Goal: Communication & Community: Share content

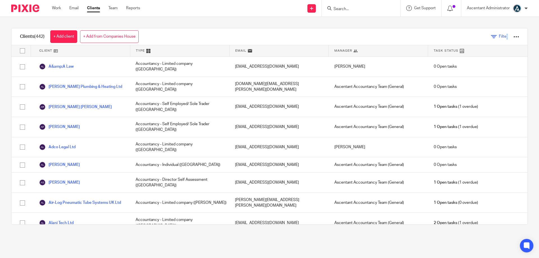
click at [499, 36] on span "Filter" at bounding box center [503, 37] width 9 height 4
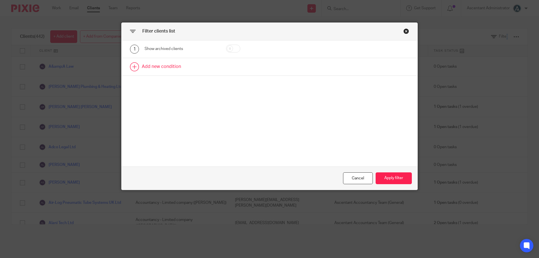
click at [166, 67] on link at bounding box center [270, 66] width 296 height 17
click at [193, 72] on div "Field" at bounding box center [176, 69] width 54 height 12
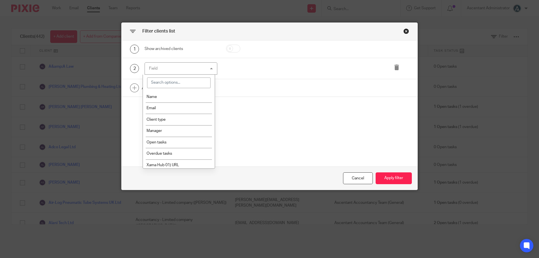
click at [193, 72] on div "Field" at bounding box center [181, 68] width 73 height 13
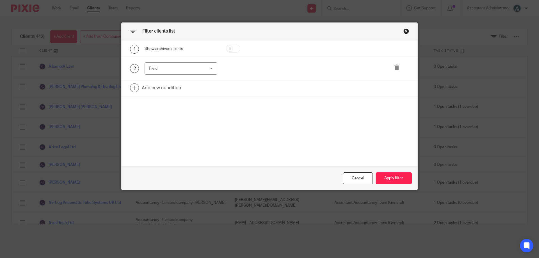
click at [193, 68] on div "Field" at bounding box center [176, 69] width 54 height 12
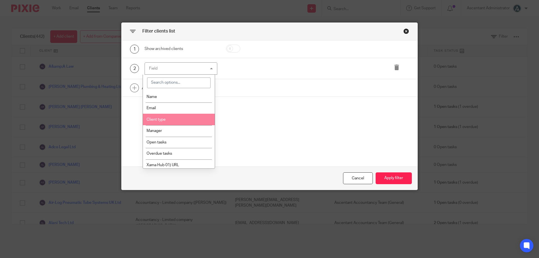
click at [170, 119] on li "Client type" at bounding box center [179, 120] width 72 height 12
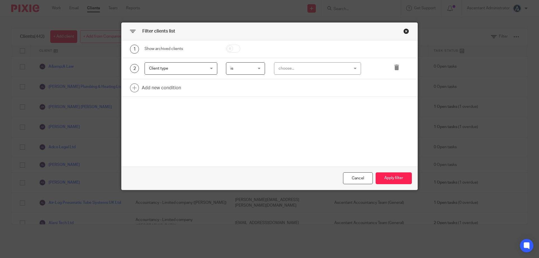
click at [252, 68] on span "is" at bounding box center [245, 69] width 28 height 12
click at [247, 77] on li "is" at bounding box center [243, 81] width 39 height 12
click at [289, 74] on div "choose..." at bounding box center [312, 69] width 66 height 12
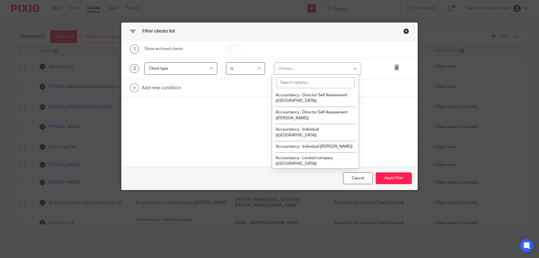
scroll to position [47, 0]
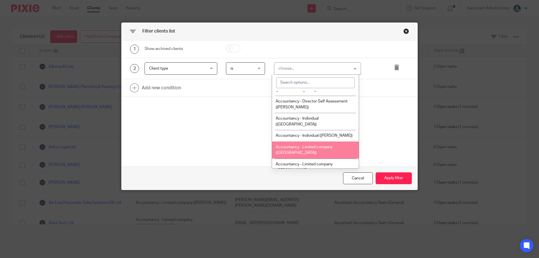
click at [320, 142] on li "Accountancy - Limited company ([GEOGRAPHIC_DATA])" at bounding box center [315, 150] width 87 height 17
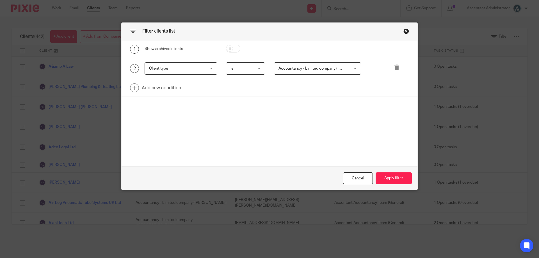
click at [328, 71] on span "Accountancy - Limited company ([GEOGRAPHIC_DATA])" at bounding box center [312, 69] width 66 height 12
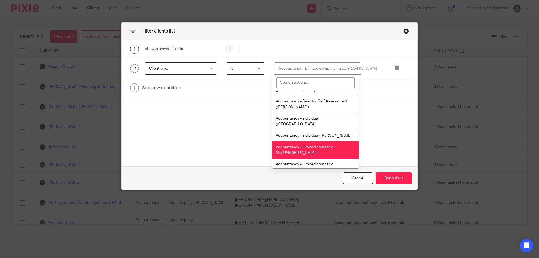
click at [328, 71] on div "Accountancy - Limited company (Derby) Accountancy - Limited company (Derby)" at bounding box center [317, 68] width 87 height 13
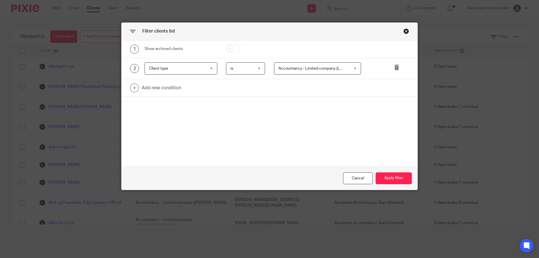
click at [328, 71] on span "Accountancy - Limited company ([GEOGRAPHIC_DATA])" at bounding box center [312, 69] width 66 height 12
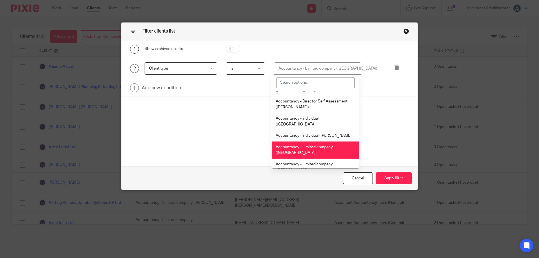
click at [328, 71] on div "Accountancy - Limited company ([GEOGRAPHIC_DATA]) Accountancy - Limited company…" at bounding box center [317, 68] width 87 height 13
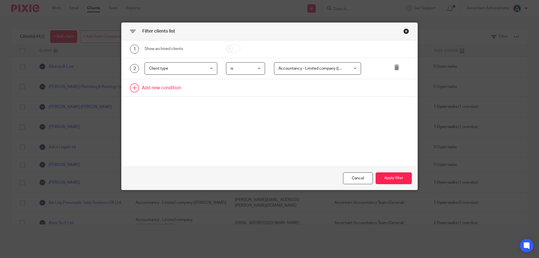
click at [167, 90] on link at bounding box center [270, 87] width 296 height 17
click at [175, 90] on div "Field" at bounding box center [176, 90] width 54 height 12
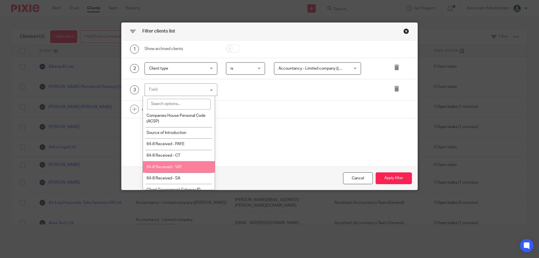
scroll to position [258, 0]
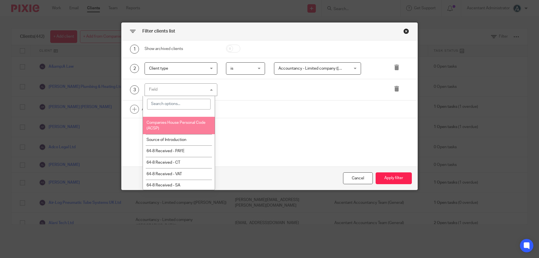
click at [189, 131] on li "Companies House Personal Code (ACSP)" at bounding box center [179, 125] width 72 height 17
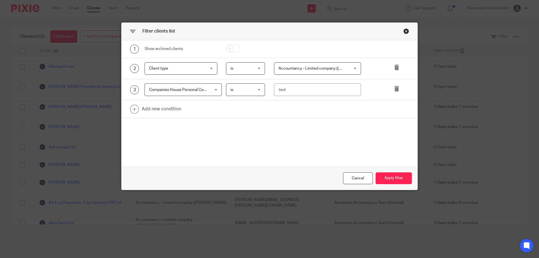
click at [257, 90] on div "is is" at bounding box center [245, 89] width 39 height 13
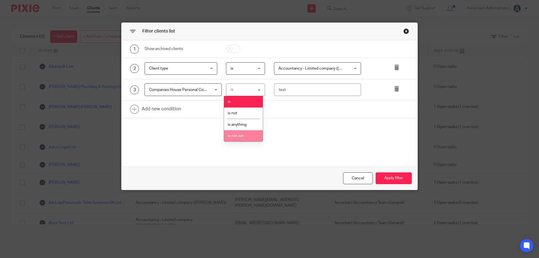
click at [246, 135] on li "is not set" at bounding box center [243, 136] width 39 height 12
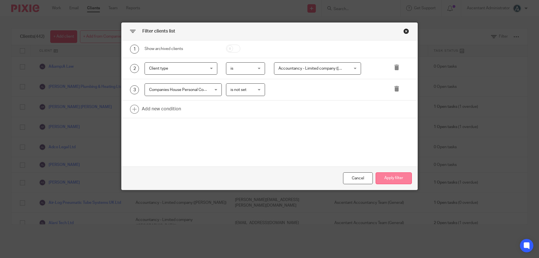
click at [394, 177] on button "Apply filter" at bounding box center [394, 178] width 36 height 12
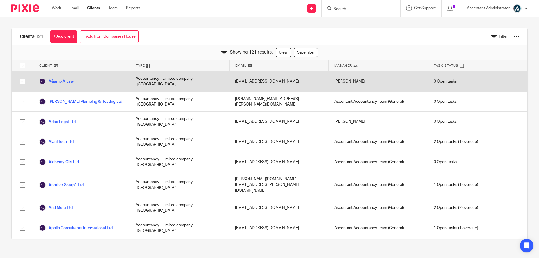
click at [64, 81] on link "A&amp;A Law" at bounding box center [56, 81] width 35 height 7
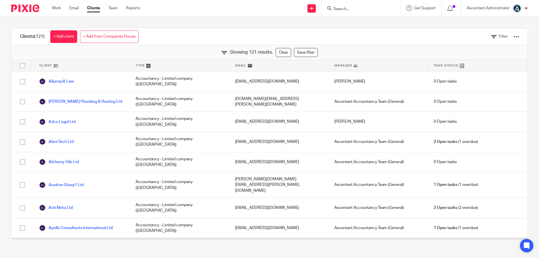
click at [74, 245] on link "ARMA Litigation Limited" at bounding box center [65, 248] width 53 height 7
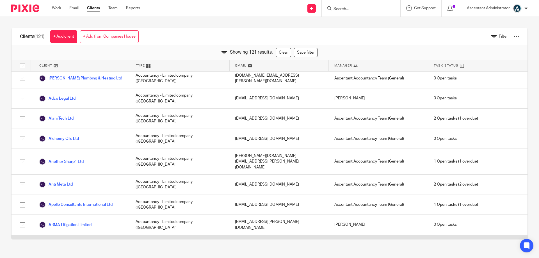
click at [76, 242] on link "Ashford Media Limited" at bounding box center [64, 245] width 50 height 7
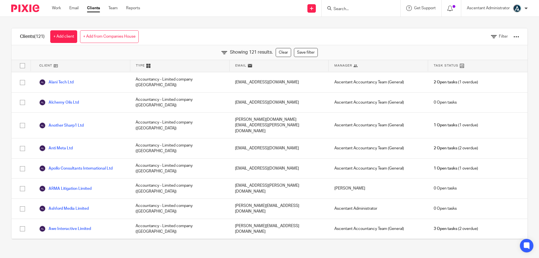
scroll to position [70, 0]
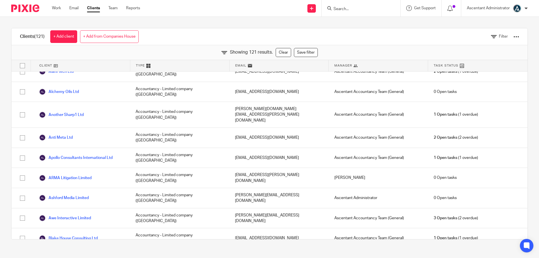
click at [81, 255] on link "Campbell Hooper &amp; Co LLP" at bounding box center [72, 258] width 67 height 7
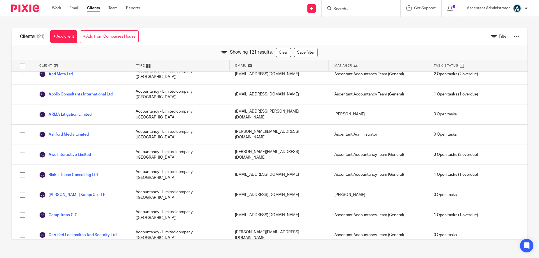
scroll to position [140, 0]
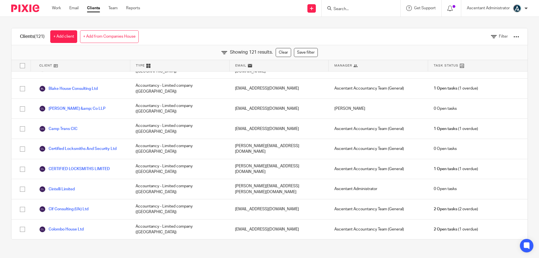
scroll to position [234, 0]
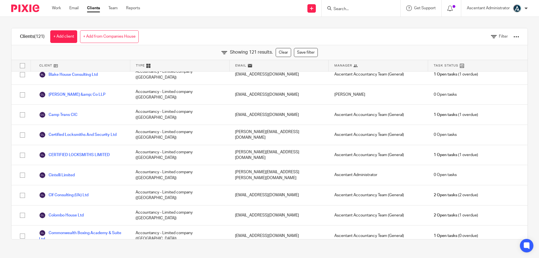
click at [72, 253] on link "Cooklaw Solicitors Ltd" at bounding box center [63, 256] width 49 height 7
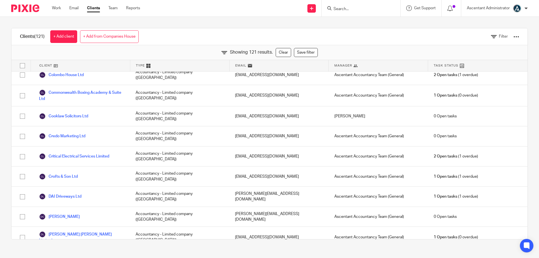
scroll to position [398, 0]
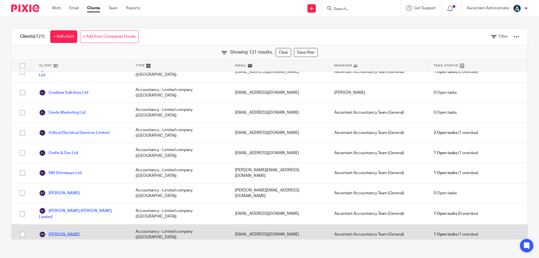
click at [71, 231] on link "Dianne Robinson" at bounding box center [59, 234] width 41 height 7
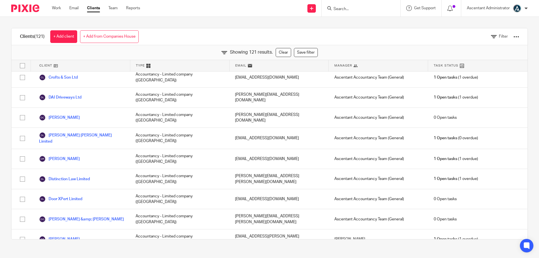
scroll to position [491, 0]
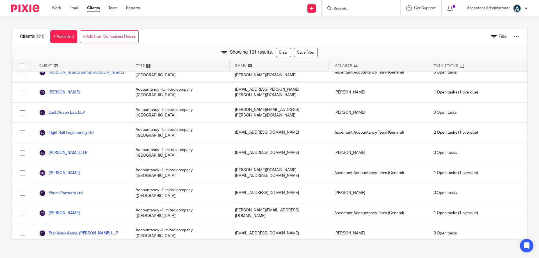
scroll to position [632, 0]
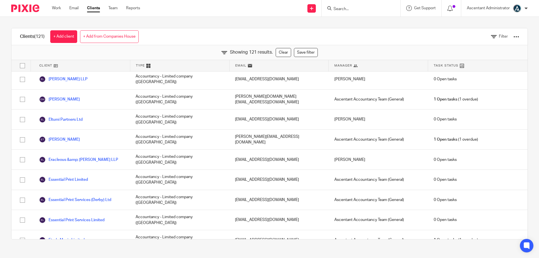
scroll to position [702, 0]
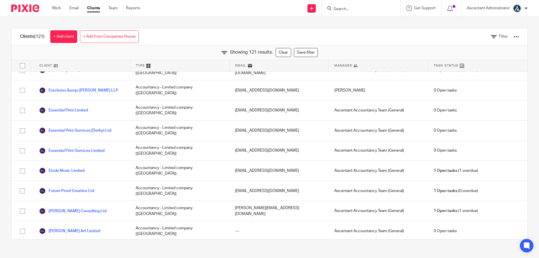
scroll to position [772, 0]
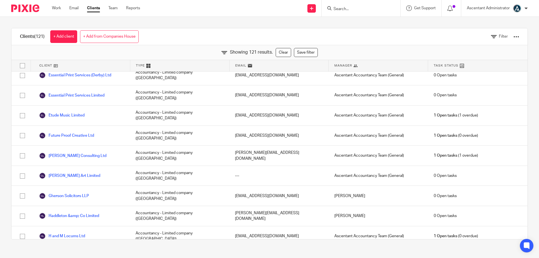
scroll to position [819, 0]
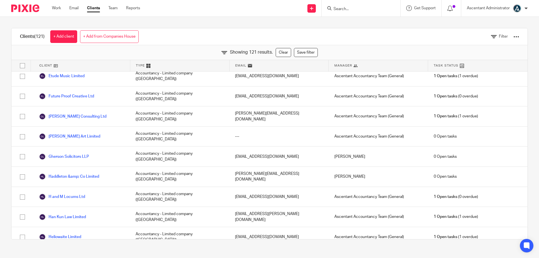
scroll to position [866, 0]
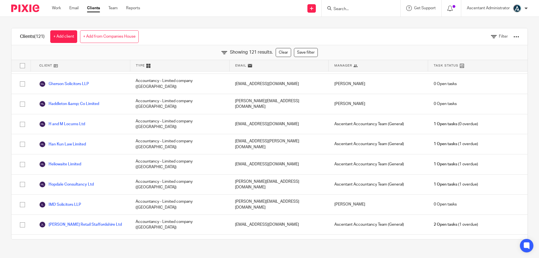
scroll to position [936, 0]
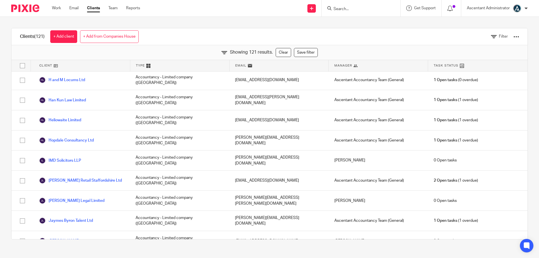
scroll to position [983, 0]
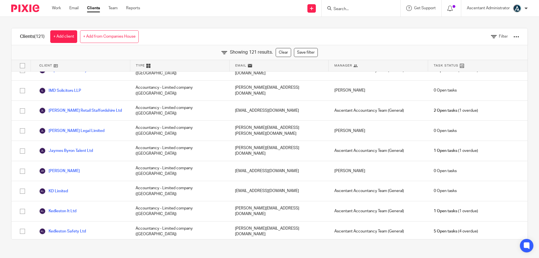
scroll to position [1053, 0]
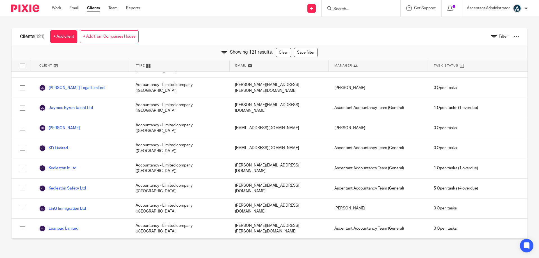
scroll to position [1100, 0]
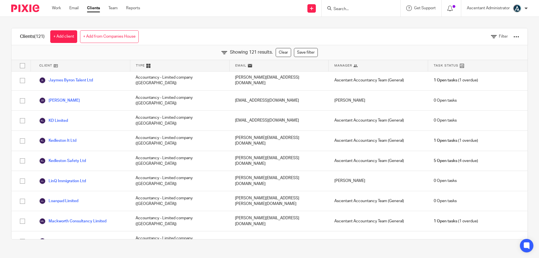
scroll to position [1123, 0]
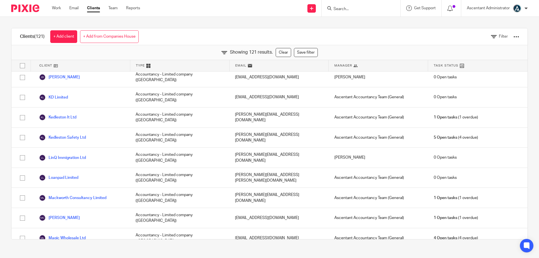
scroll to position [1147, 0]
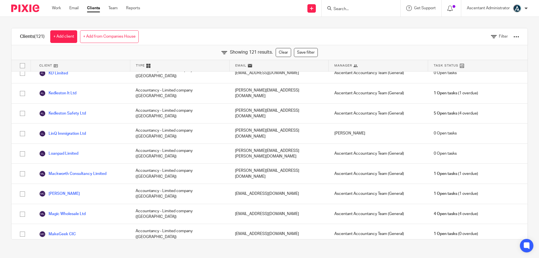
scroll to position [1170, 0]
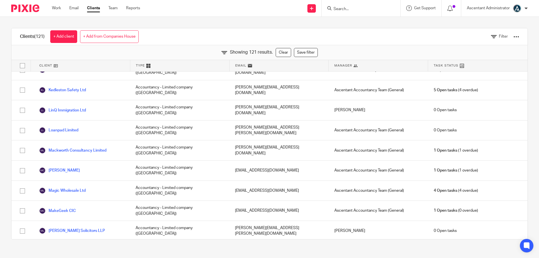
scroll to position [1194, 0]
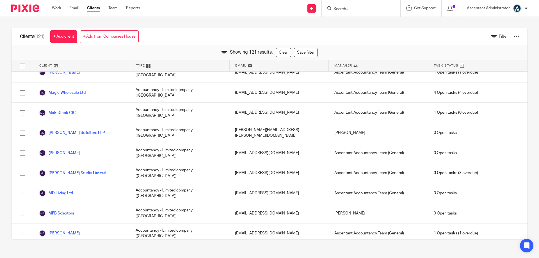
scroll to position [1287, 0]
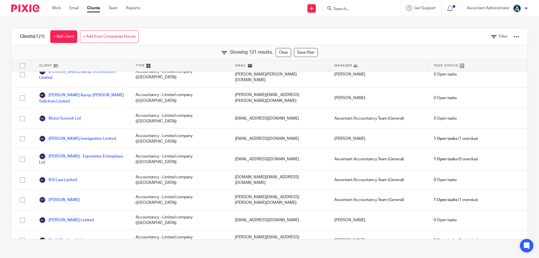
scroll to position [1474, 0]
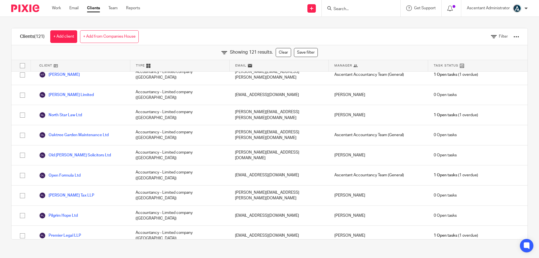
scroll to position [1592, 0]
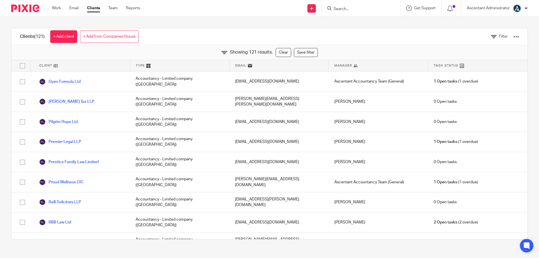
scroll to position [1708, 0]
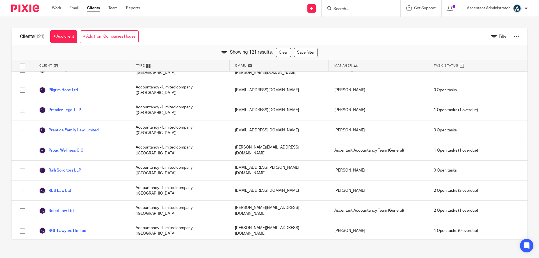
scroll to position [1724, 0]
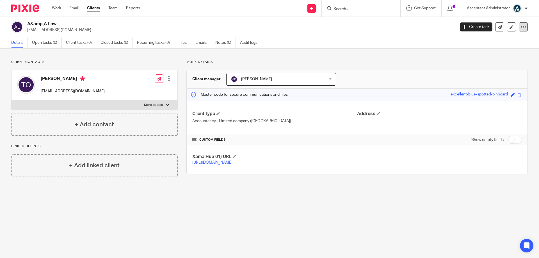
click at [519, 27] on div at bounding box center [523, 26] width 9 height 9
click at [481, 66] on button "Archive client" at bounding box center [488, 65] width 62 height 7
click at [521, 28] on icon at bounding box center [524, 27] width 6 height 6
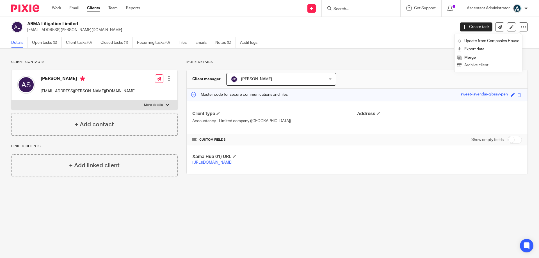
click at [479, 64] on button "Archive client" at bounding box center [488, 65] width 62 height 7
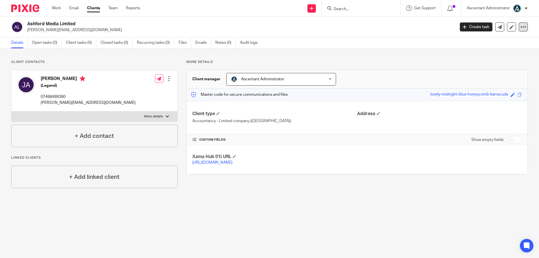
click at [521, 27] on icon at bounding box center [524, 27] width 6 height 6
click at [479, 65] on button "Archive client" at bounding box center [488, 65] width 62 height 7
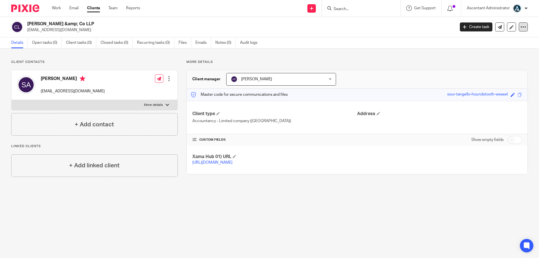
click at [524, 28] on div "[PERSON_NAME] &amp; Co LLP [EMAIL_ADDRESS][DOMAIN_NAME] Create task Update from…" at bounding box center [269, 27] width 539 height 21
click at [522, 28] on div at bounding box center [523, 26] width 9 height 9
click at [479, 65] on button "Archive client" at bounding box center [488, 65] width 62 height 7
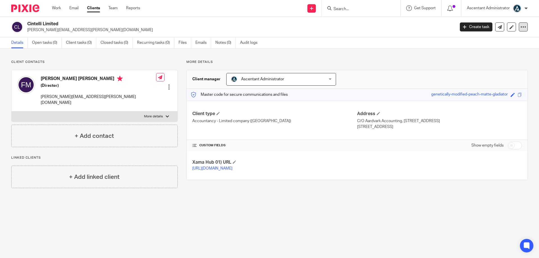
click at [521, 27] on icon at bounding box center [524, 27] width 6 height 6
click at [489, 65] on button "Archive client" at bounding box center [488, 65] width 62 height 7
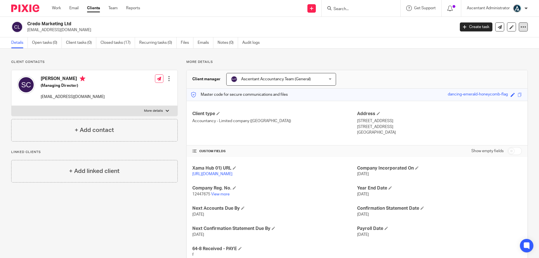
click at [521, 28] on icon at bounding box center [524, 27] width 6 height 6
click at [484, 65] on button "Archive client" at bounding box center [488, 65] width 62 height 7
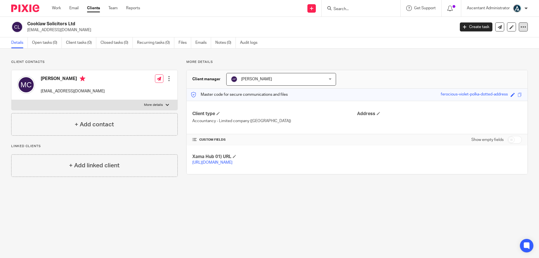
click at [522, 28] on icon at bounding box center [524, 27] width 6 height 6
click at [488, 64] on button "Archive client" at bounding box center [488, 65] width 62 height 7
click at [519, 26] on div at bounding box center [523, 26] width 9 height 9
click at [477, 63] on button "Archive client" at bounding box center [488, 65] width 62 height 7
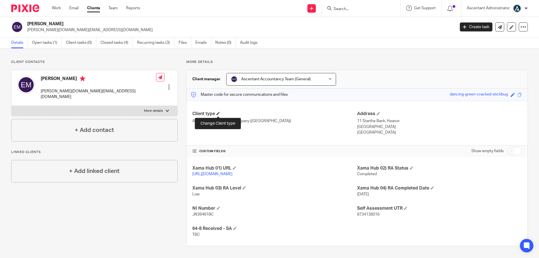
click at [218, 113] on span at bounding box center [218, 113] width 3 height 3
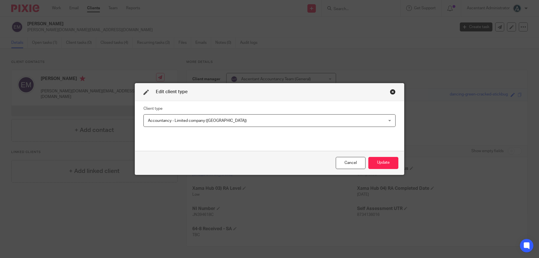
click at [222, 120] on span "Accountancy - Limited company ([GEOGRAPHIC_DATA])" at bounding box center [247, 121] width 198 height 12
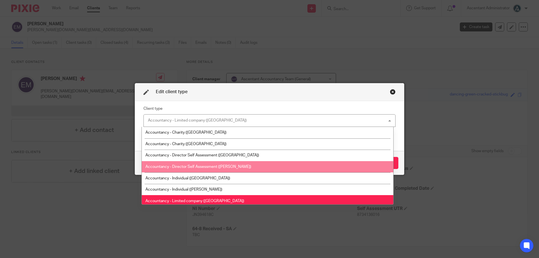
scroll to position [23, 0]
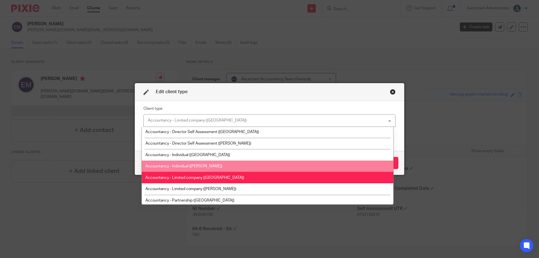
click at [216, 164] on li "Accountancy - Individual ([PERSON_NAME])" at bounding box center [268, 167] width 252 height 12
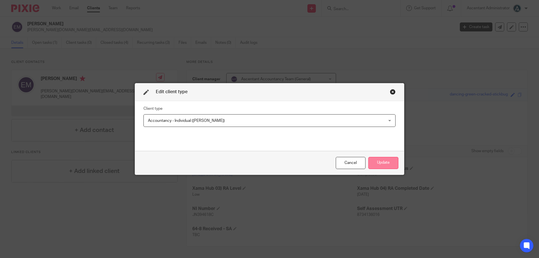
click at [384, 160] on button "Update" at bounding box center [383, 163] width 30 height 12
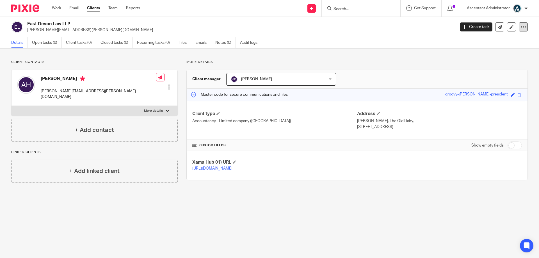
click at [521, 26] on icon at bounding box center [524, 27] width 6 height 6
click at [480, 66] on button "Archive client" at bounding box center [488, 65] width 62 height 7
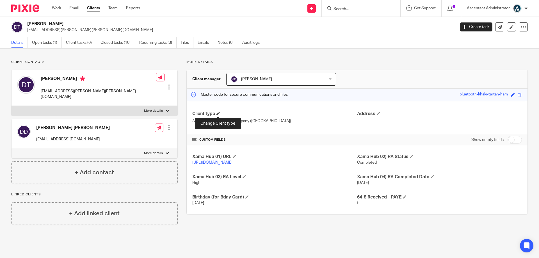
click at [217, 112] on span at bounding box center [218, 113] width 3 height 3
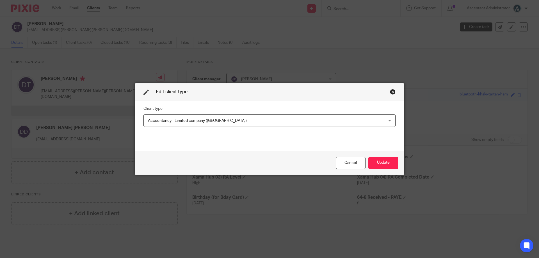
click at [219, 118] on span "Accountancy - Limited company ([GEOGRAPHIC_DATA])" at bounding box center [247, 121] width 198 height 12
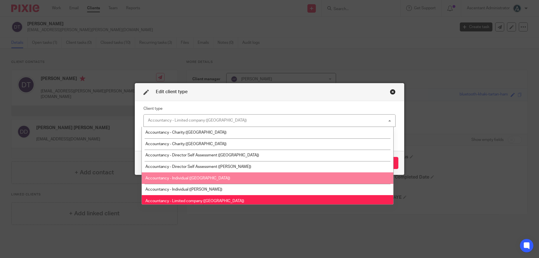
click at [226, 183] on li "Accountancy - Individual (Derby)" at bounding box center [268, 178] width 252 height 12
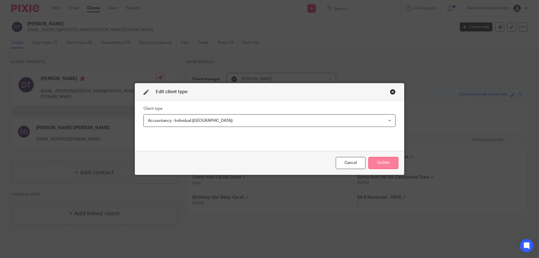
click at [376, 159] on button "Update" at bounding box center [383, 163] width 30 height 12
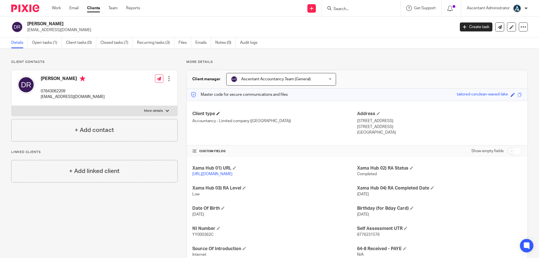
click at [214, 111] on h4 "Client type" at bounding box center [274, 114] width 165 height 6
click at [218, 112] on span at bounding box center [218, 113] width 3 height 3
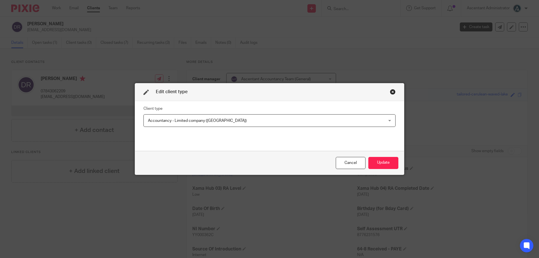
click at [239, 123] on span "Accountancy - Limited company ([GEOGRAPHIC_DATA])" at bounding box center [247, 121] width 198 height 12
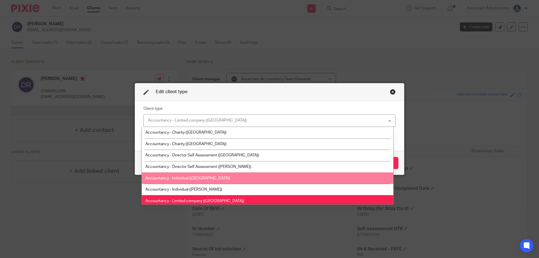
click at [246, 183] on li "Accountancy - Individual (Derby)" at bounding box center [268, 178] width 252 height 12
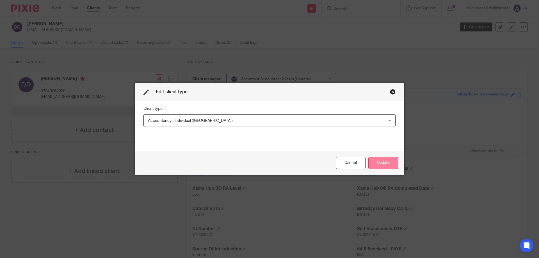
click at [380, 160] on button "Update" at bounding box center [383, 163] width 30 height 12
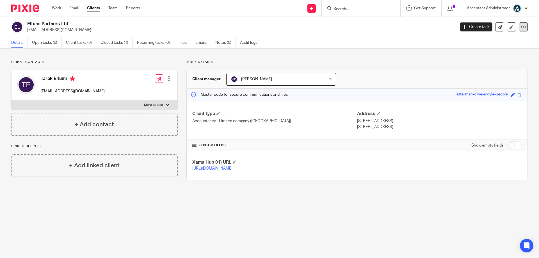
click at [521, 31] on div at bounding box center [523, 26] width 9 height 9
click at [486, 62] on button "Archive client" at bounding box center [488, 65] width 62 height 7
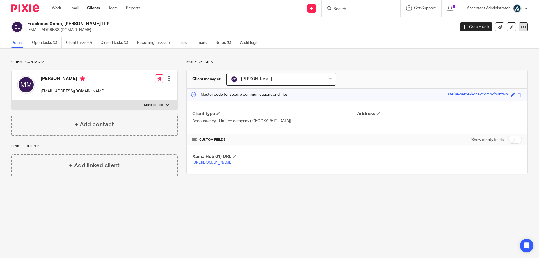
click at [521, 29] on icon at bounding box center [524, 27] width 6 height 6
click at [490, 63] on button "Archive client" at bounding box center [488, 65] width 62 height 7
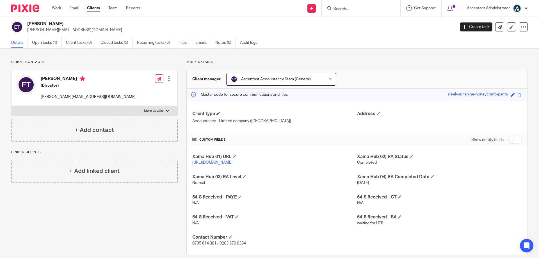
click at [215, 112] on h4 "Client type" at bounding box center [274, 114] width 165 height 6
click at [218, 112] on span at bounding box center [218, 113] width 3 height 3
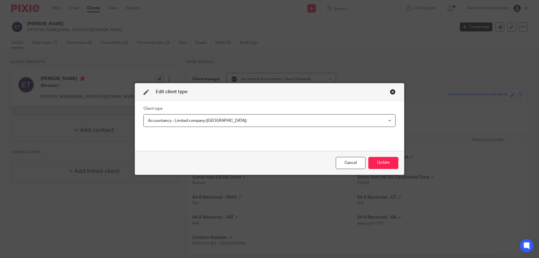
click at [203, 114] on fieldset "Client type Accountancy - Limited company ([GEOGRAPHIC_DATA]) Accountancy - Lim…" at bounding box center [270, 116] width 252 height 22
click at [205, 120] on span "Accountancy - Limited company ([GEOGRAPHIC_DATA])" at bounding box center [197, 121] width 99 height 4
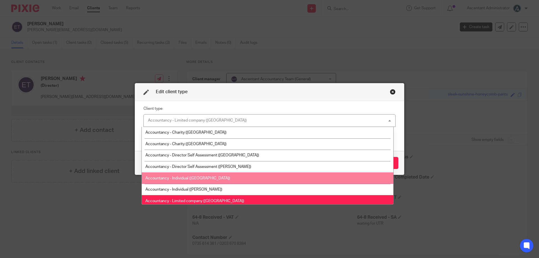
click at [218, 179] on li "Accountancy - Individual ([GEOGRAPHIC_DATA])" at bounding box center [268, 178] width 252 height 12
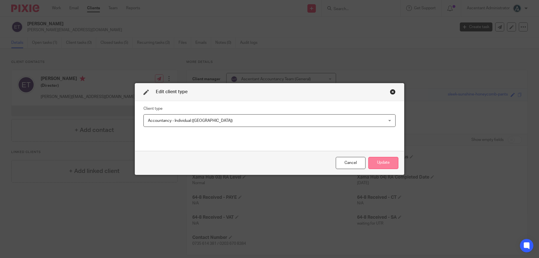
click at [374, 163] on button "Update" at bounding box center [383, 163] width 30 height 12
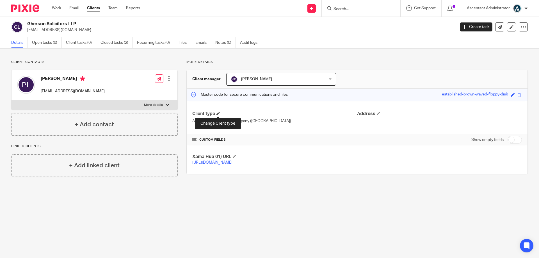
click at [217, 112] on span at bounding box center [218, 113] width 3 height 3
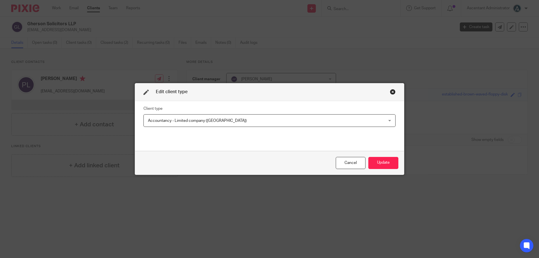
click at [231, 114] on fieldset "Client type Accountancy - Limited company ([GEOGRAPHIC_DATA]) Accountancy - Lim…" at bounding box center [270, 116] width 252 height 22
click at [232, 118] on span "Accountancy - Limited company ([GEOGRAPHIC_DATA])" at bounding box center [247, 121] width 198 height 12
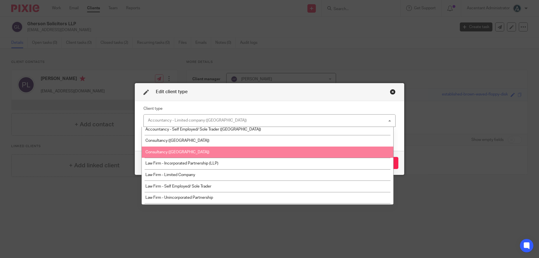
scroll to position [139, 0]
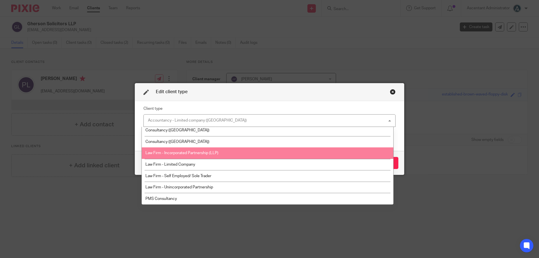
click at [230, 152] on li "Law Firm - Incorporated Partnership (LLP)" at bounding box center [268, 153] width 252 height 12
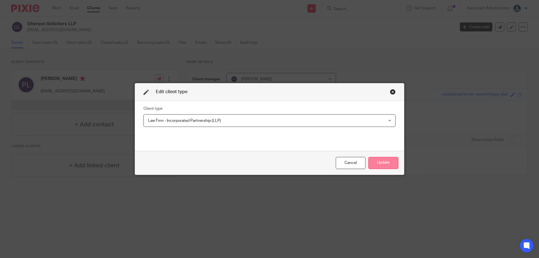
click at [389, 161] on button "Update" at bounding box center [383, 163] width 30 height 12
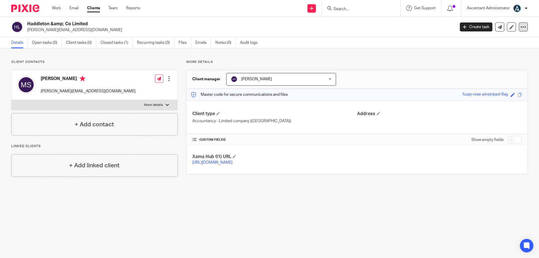
click at [521, 27] on icon at bounding box center [524, 27] width 6 height 6
click at [478, 66] on button "Archive client" at bounding box center [488, 65] width 62 height 7
click at [521, 28] on icon at bounding box center [524, 27] width 6 height 6
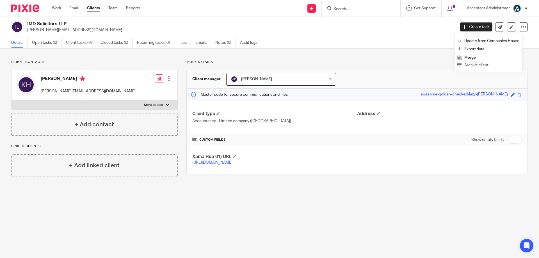
click at [480, 64] on button "Archive client" at bounding box center [488, 65] width 62 height 7
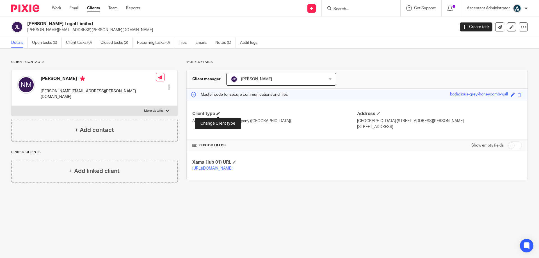
click at [218, 112] on span at bounding box center [218, 113] width 3 height 3
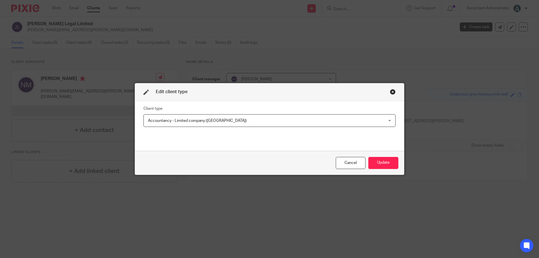
click at [238, 120] on span "Accountancy - Limited company ([GEOGRAPHIC_DATA])" at bounding box center [247, 121] width 198 height 12
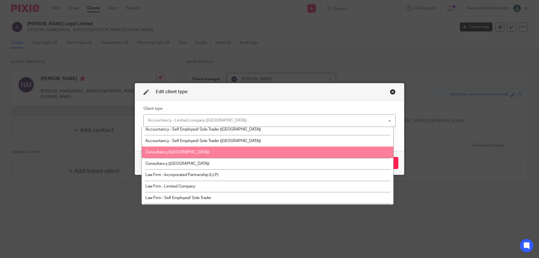
scroll to position [139, 0]
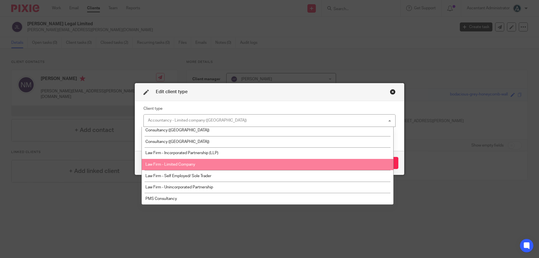
click at [237, 161] on li "Law Firm - Limited Company" at bounding box center [268, 165] width 252 height 12
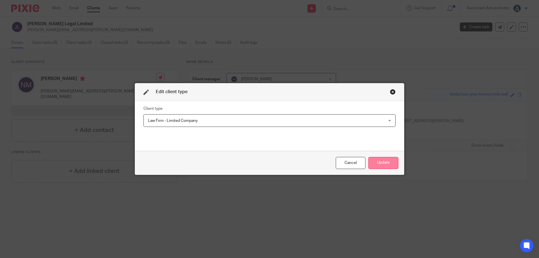
click at [393, 164] on button "Update" at bounding box center [383, 163] width 30 height 12
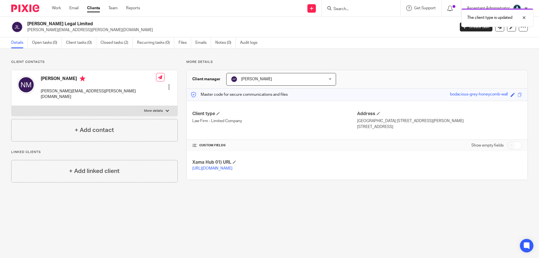
click at [272, 80] on span "[PERSON_NAME]" at bounding box center [273, 79] width 84 height 12
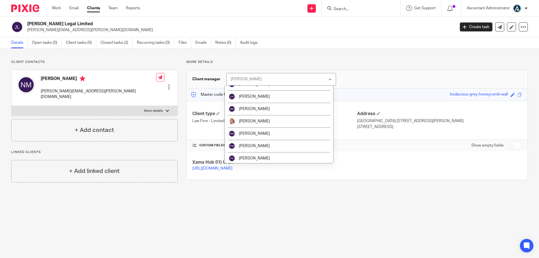
scroll to position [133, 0]
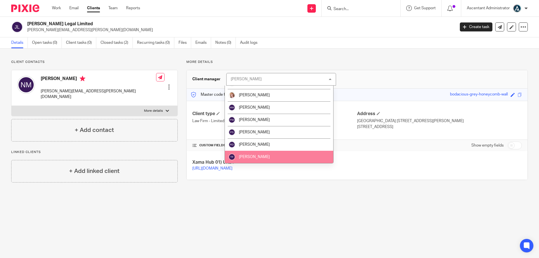
click at [268, 154] on li "[PERSON_NAME]" at bounding box center [279, 157] width 108 height 12
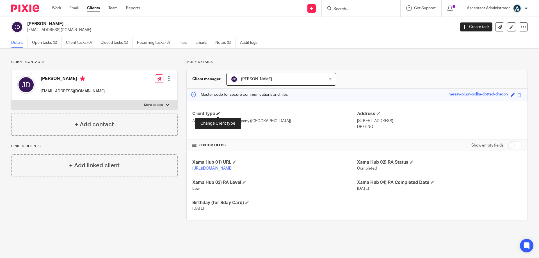
click at [219, 114] on span at bounding box center [218, 113] width 3 height 3
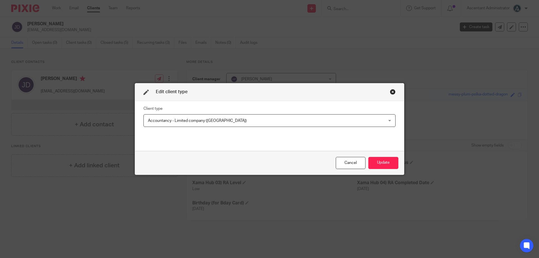
click at [215, 126] on span "Accountancy - Limited company ([GEOGRAPHIC_DATA])" at bounding box center [247, 121] width 198 height 12
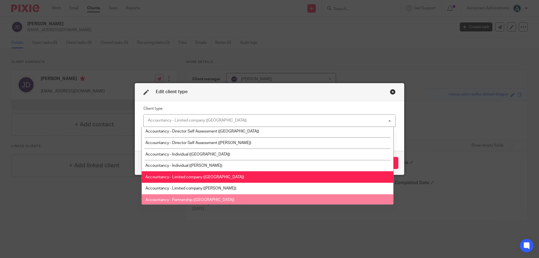
scroll to position [23, 0]
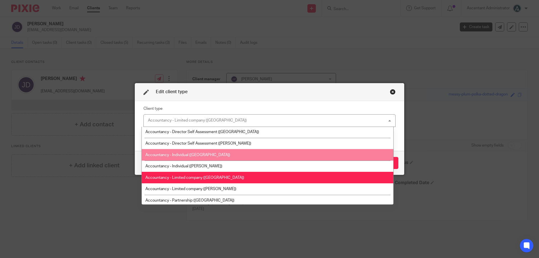
click at [218, 156] on li "Accountancy - Individual ([GEOGRAPHIC_DATA])" at bounding box center [268, 155] width 252 height 12
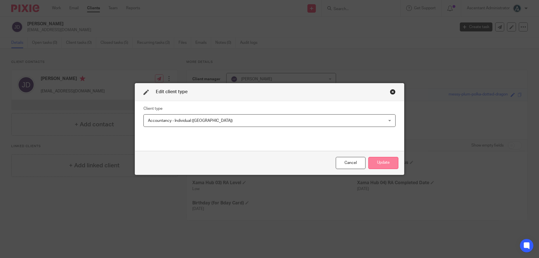
click at [372, 166] on button "Update" at bounding box center [383, 163] width 30 height 12
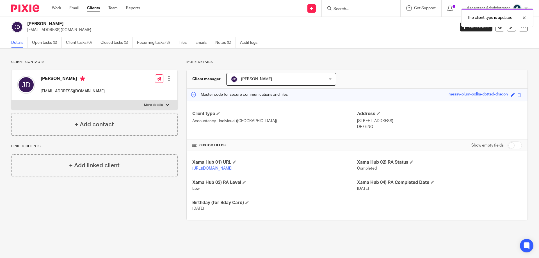
click at [275, 80] on span "[PERSON_NAME]" at bounding box center [273, 79] width 84 height 12
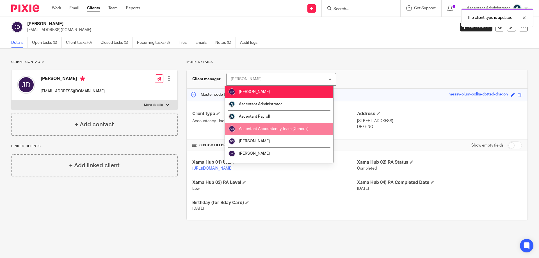
click at [280, 131] on span "Ascentant Accountancy Team (General)" at bounding box center [274, 129] width 70 height 4
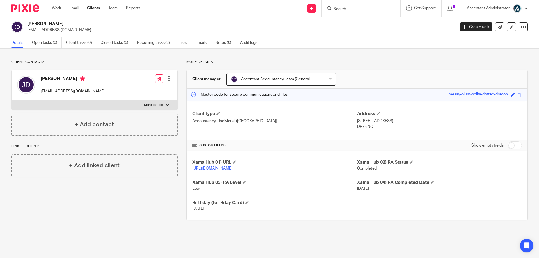
click at [367, 65] on div "More details Client manager Ascentant Accountancy Team (General) Ascentant Acco…" at bounding box center [353, 140] width 350 height 161
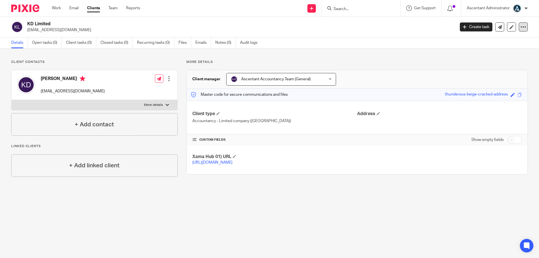
click at [522, 26] on div at bounding box center [523, 26] width 9 height 9
click at [476, 66] on button "Archive client" at bounding box center [488, 65] width 62 height 7
click at [521, 27] on icon at bounding box center [524, 27] width 6 height 6
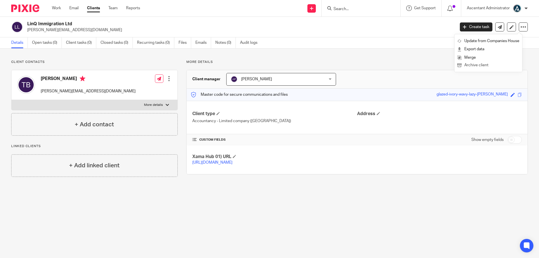
click at [476, 65] on button "Archive client" at bounding box center [488, 65] width 62 height 7
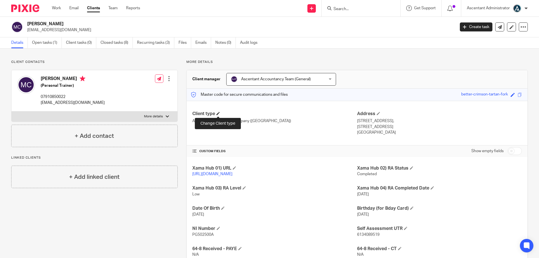
click at [218, 112] on span at bounding box center [218, 113] width 3 height 3
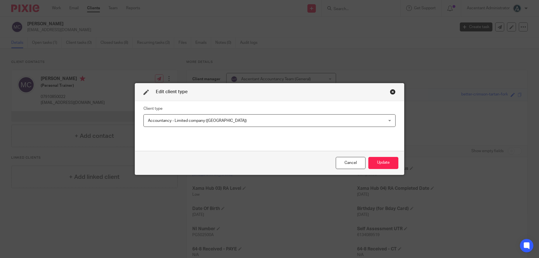
click at [226, 120] on span "Accountancy - Limited company ([GEOGRAPHIC_DATA])" at bounding box center [247, 121] width 198 height 12
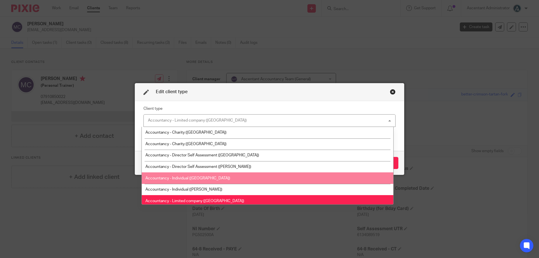
click at [231, 180] on li "Accountancy - Individual (Derby)" at bounding box center [268, 178] width 252 height 12
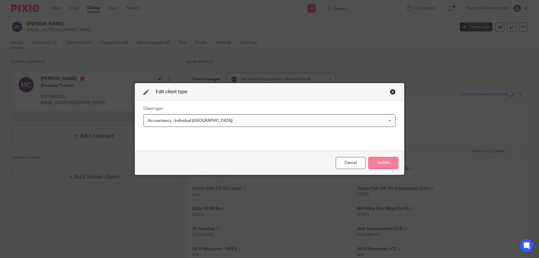
click at [387, 164] on button "Update" at bounding box center [383, 163] width 30 height 12
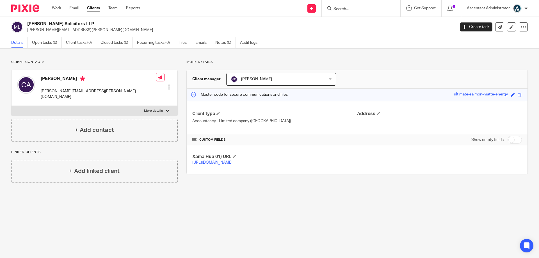
click at [518, 33] on div "[PERSON_NAME] Solicitors LLP [PERSON_NAME][EMAIL_ADDRESS][PERSON_NAME][DOMAIN_N…" at bounding box center [269, 27] width 517 height 12
click at [521, 28] on icon at bounding box center [524, 27] width 6 height 6
click at [480, 65] on button "Archive client" at bounding box center [488, 65] width 62 height 7
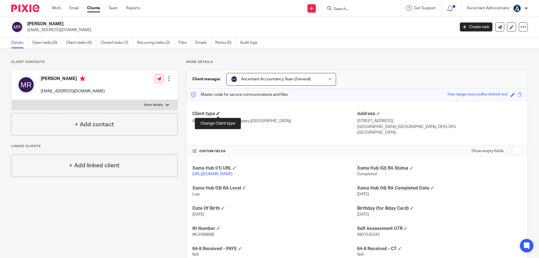
click at [218, 112] on span at bounding box center [218, 113] width 3 height 3
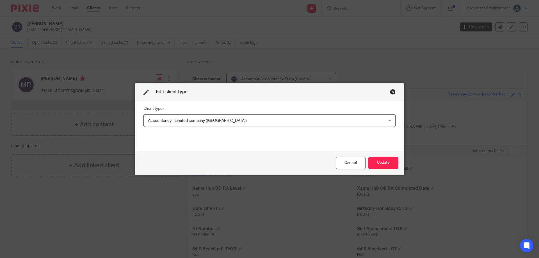
click at [222, 123] on span "Accountancy - Limited company ([GEOGRAPHIC_DATA])" at bounding box center [247, 121] width 198 height 12
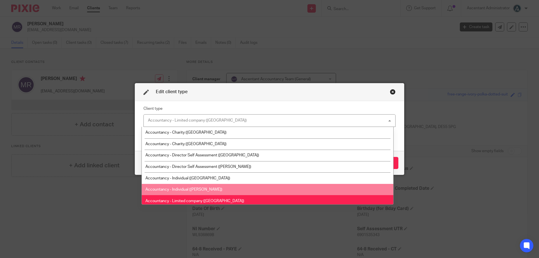
click at [237, 190] on li "Accountancy - Individual ([PERSON_NAME])" at bounding box center [268, 190] width 252 height 12
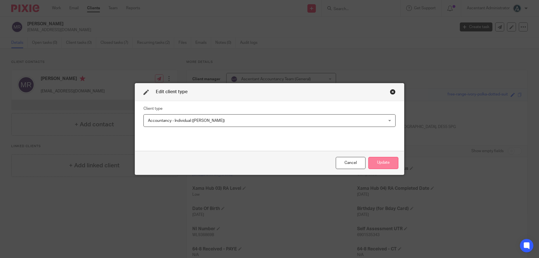
click at [380, 165] on button "Update" at bounding box center [383, 163] width 30 height 12
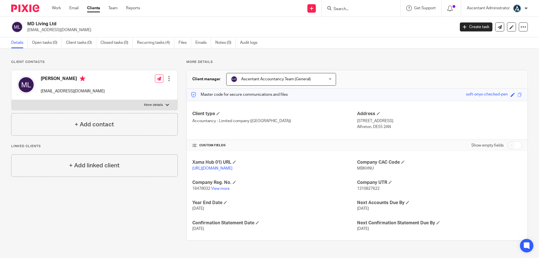
click at [219, 110] on div "Client type Accountancy - Limited company (Derby) Address 19 Bright Street, Sou…" at bounding box center [357, 120] width 341 height 39
click at [221, 115] on h4 "Client type" at bounding box center [274, 114] width 165 height 6
click at [218, 113] on span at bounding box center [218, 113] width 3 height 3
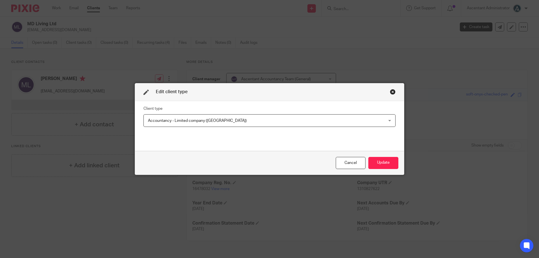
click at [217, 126] on span "Accountancy - Limited company ([GEOGRAPHIC_DATA])" at bounding box center [247, 121] width 198 height 12
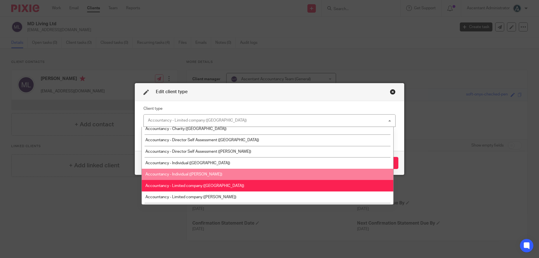
scroll to position [23, 0]
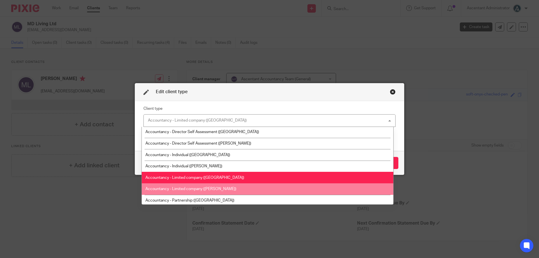
click at [226, 185] on li "Accountancy - Limited company (Ripley)" at bounding box center [268, 189] width 252 height 12
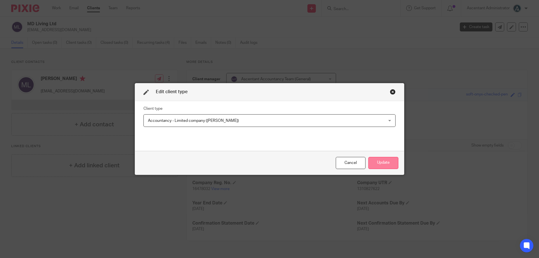
click at [384, 163] on button "Update" at bounding box center [383, 163] width 30 height 12
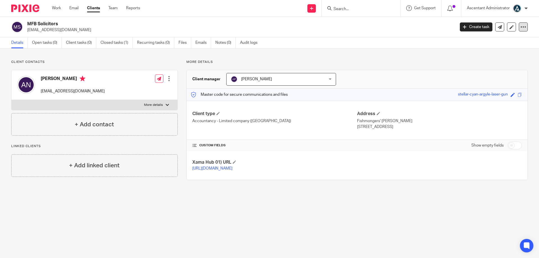
click at [521, 28] on icon at bounding box center [524, 27] width 6 height 6
click at [480, 63] on button "Archive client" at bounding box center [488, 65] width 62 height 7
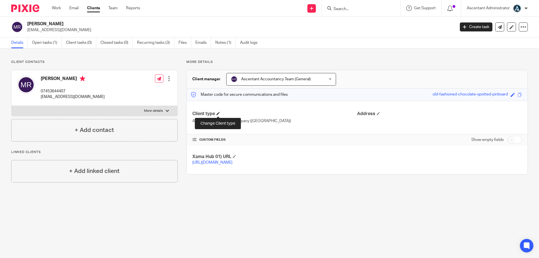
click at [217, 115] on span at bounding box center [218, 113] width 3 height 3
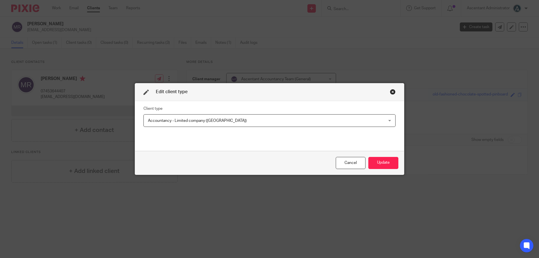
click at [212, 122] on span "Accountancy - Limited company ([GEOGRAPHIC_DATA])" at bounding box center [197, 121] width 99 height 4
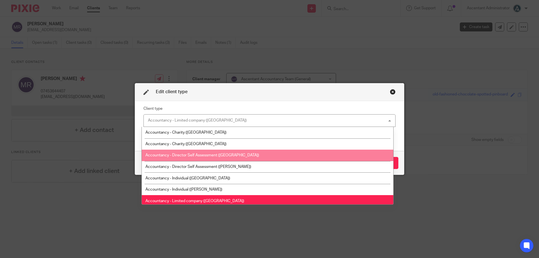
click at [235, 157] on li "Accountancy - Director Self Assessment ([GEOGRAPHIC_DATA])" at bounding box center [268, 156] width 252 height 12
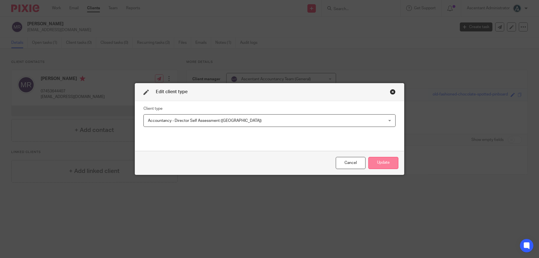
click at [373, 163] on button "Update" at bounding box center [383, 163] width 30 height 12
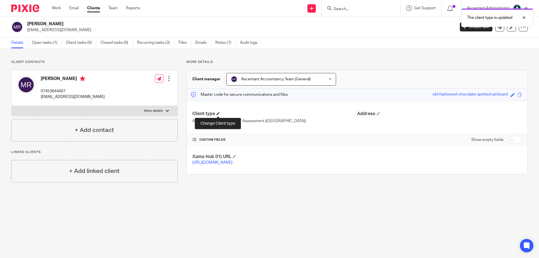
click at [217, 114] on span at bounding box center [218, 113] width 3 height 3
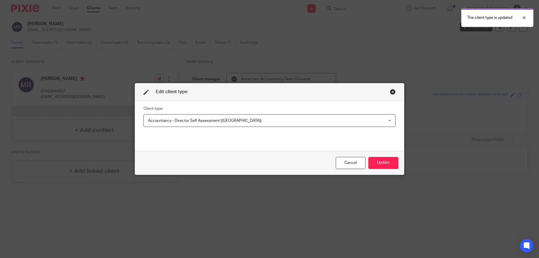
click at [226, 124] on span "Accountancy - Director Self Assessment ([GEOGRAPHIC_DATA])" at bounding box center [247, 121] width 198 height 12
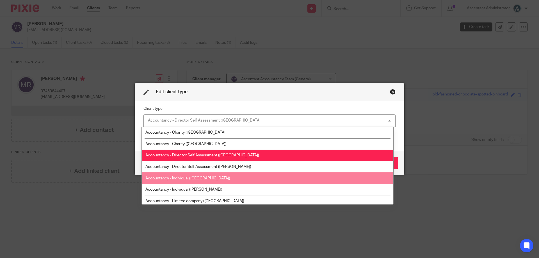
drag, startPoint x: 240, startPoint y: 190, endPoint x: 239, endPoint y: 175, distance: 14.4
click at [239, 175] on ul "Accountancy - Charity ([GEOGRAPHIC_DATA]) Accountancy - Charity ([GEOGRAPHIC_DA…" at bounding box center [268, 166] width 252 height 78
click at [239, 175] on li "Accountancy - Individual ([GEOGRAPHIC_DATA])" at bounding box center [268, 178] width 252 height 12
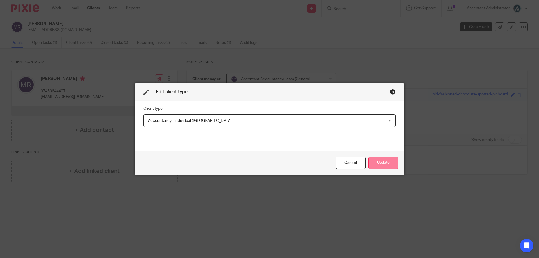
click at [379, 164] on button "Update" at bounding box center [383, 163] width 30 height 12
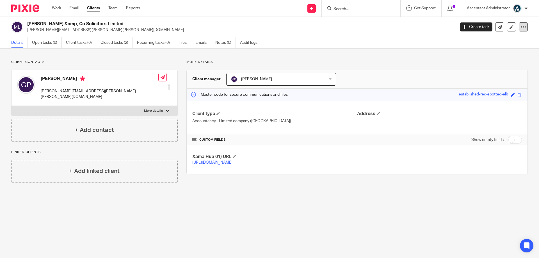
click at [521, 28] on icon at bounding box center [524, 27] width 6 height 6
click at [492, 66] on button "Archive client" at bounding box center [488, 65] width 62 height 7
click at [519, 31] on div at bounding box center [523, 26] width 9 height 9
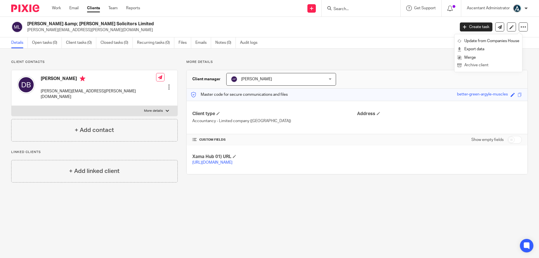
click at [488, 64] on button "Archive client" at bounding box center [488, 65] width 62 height 7
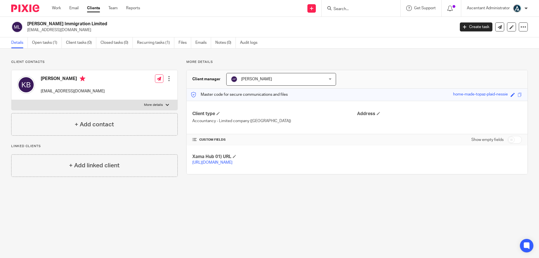
click at [322, 83] on div "[PERSON_NAME] [PERSON_NAME]" at bounding box center [281, 79] width 110 height 13
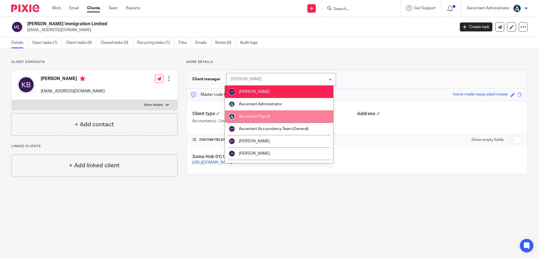
scroll to position [23, 0]
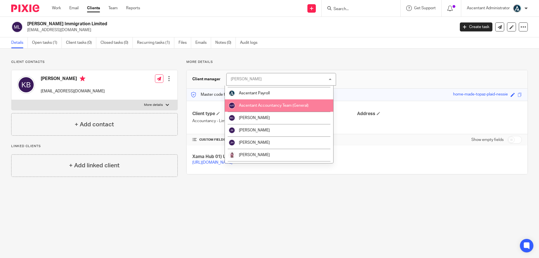
click at [284, 103] on li "Ascentant Accountancy Team (General)" at bounding box center [279, 105] width 108 height 12
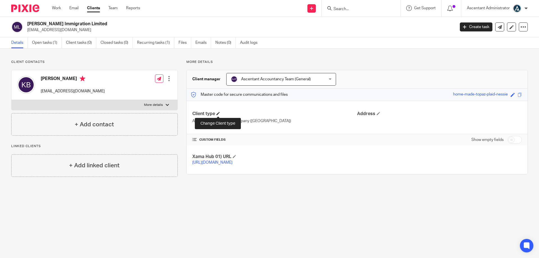
click at [219, 112] on span at bounding box center [218, 113] width 3 height 3
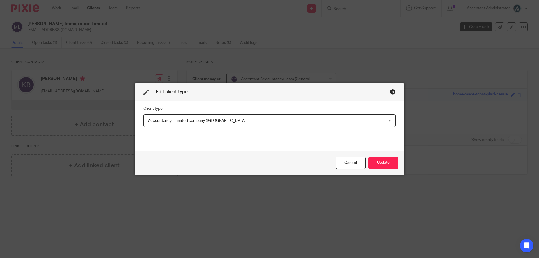
click at [256, 119] on span "Accountancy - Limited company ([GEOGRAPHIC_DATA])" at bounding box center [247, 121] width 198 height 12
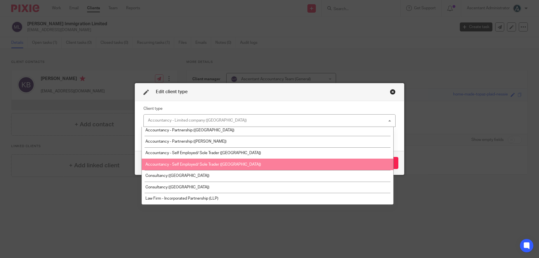
scroll to position [117, 0]
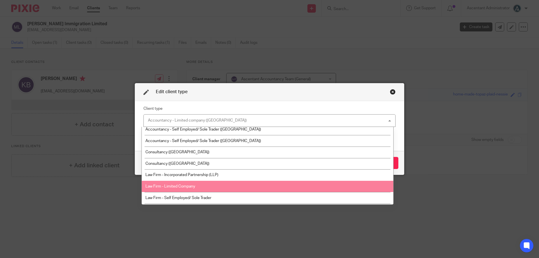
click at [251, 188] on li "Law Firm - Limited Company" at bounding box center [268, 187] width 252 height 12
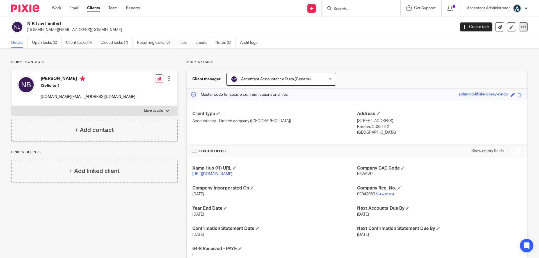
click at [521, 26] on icon at bounding box center [524, 27] width 6 height 6
click at [481, 65] on button "Archive client" at bounding box center [488, 65] width 62 height 7
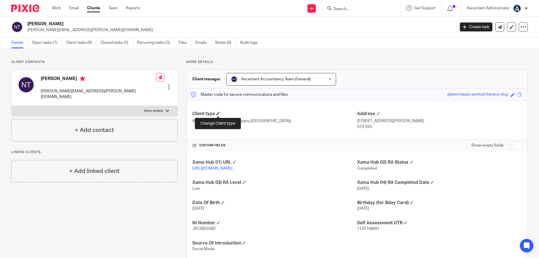
click at [219, 113] on span at bounding box center [218, 113] width 3 height 3
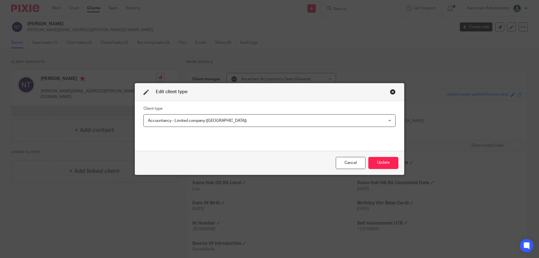
click at [234, 122] on span "Accountancy - Limited company ([GEOGRAPHIC_DATA])" at bounding box center [247, 121] width 198 height 12
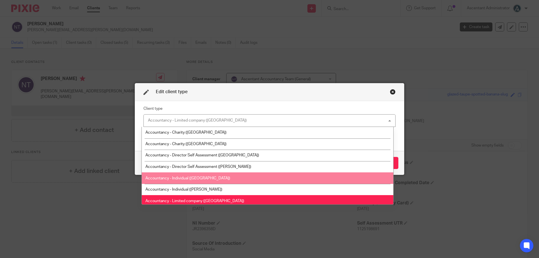
click at [224, 179] on li "Accountancy - Individual (Derby)" at bounding box center [268, 178] width 252 height 12
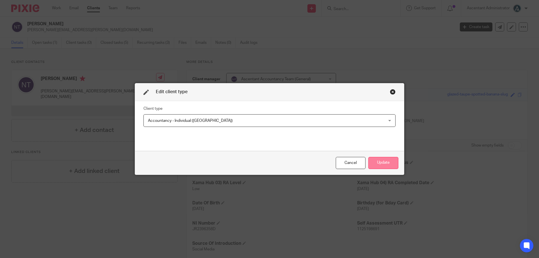
click at [379, 161] on button "Update" at bounding box center [383, 163] width 30 height 12
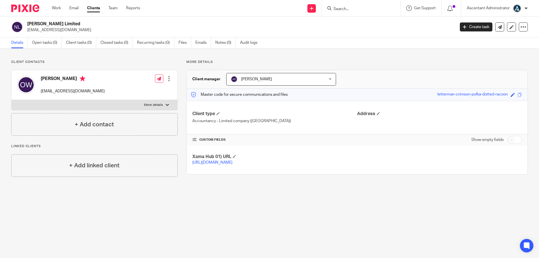
click at [291, 81] on span "[PERSON_NAME]" at bounding box center [273, 79] width 84 height 12
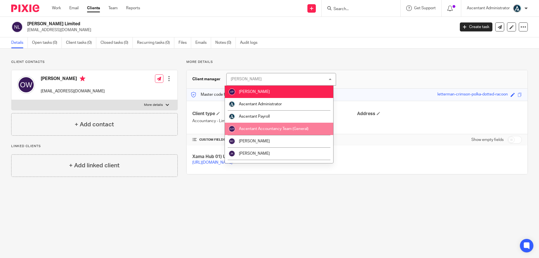
click at [289, 126] on li "Ascentant Accountancy Team (General)" at bounding box center [279, 129] width 108 height 12
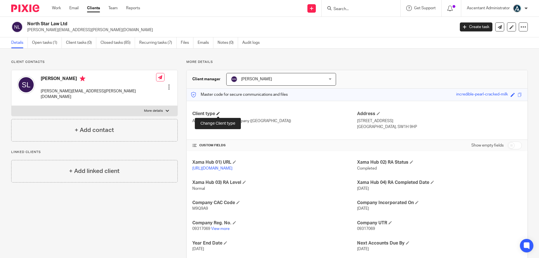
click at [218, 114] on span at bounding box center [218, 113] width 3 height 3
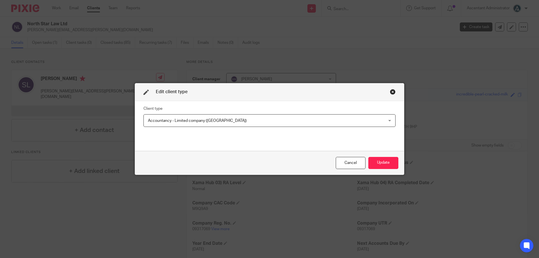
click at [209, 118] on span "Accountancy - Limited company ([GEOGRAPHIC_DATA])" at bounding box center [247, 121] width 198 height 12
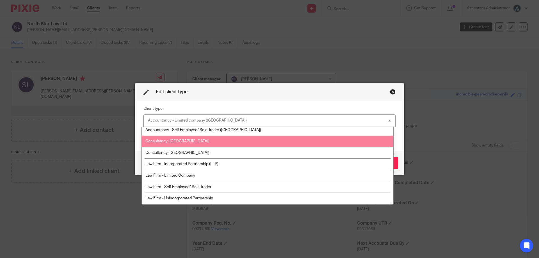
scroll to position [139, 0]
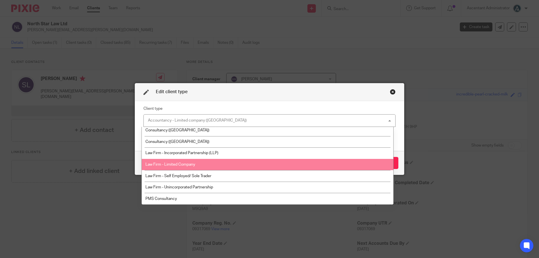
click at [226, 169] on li "Law Firm - Limited Company" at bounding box center [268, 165] width 252 height 12
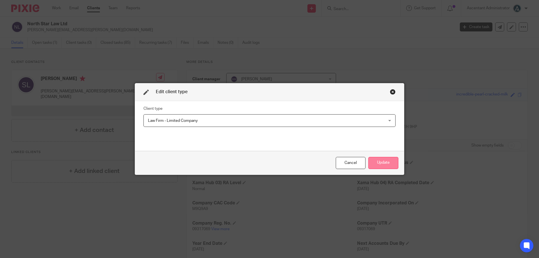
click at [381, 167] on button "Update" at bounding box center [383, 163] width 30 height 12
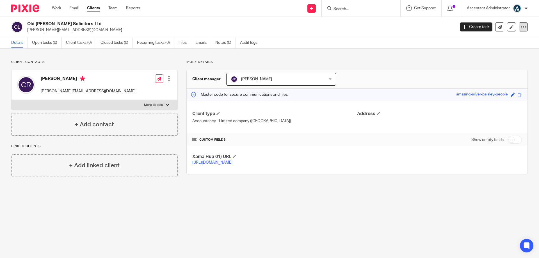
click at [521, 25] on icon at bounding box center [524, 27] width 6 height 6
click at [490, 67] on button "Archive client" at bounding box center [488, 65] width 62 height 7
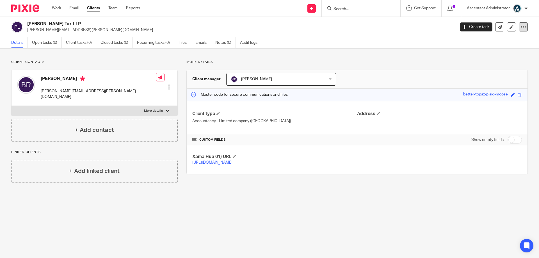
click at [521, 27] on icon at bounding box center [524, 27] width 6 height 6
click at [476, 64] on button "Archive client" at bounding box center [488, 65] width 62 height 7
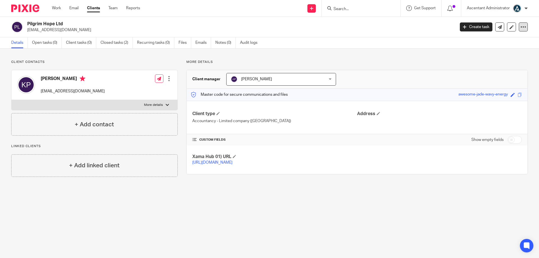
click at [521, 28] on icon at bounding box center [524, 27] width 6 height 6
click at [483, 65] on button "Archive client" at bounding box center [488, 65] width 62 height 7
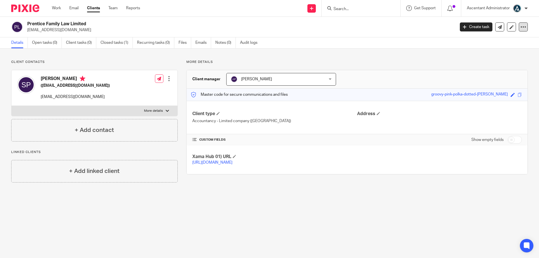
click at [519, 27] on div at bounding box center [523, 26] width 9 height 9
click at [485, 65] on button "Archive client" at bounding box center [488, 65] width 62 height 7
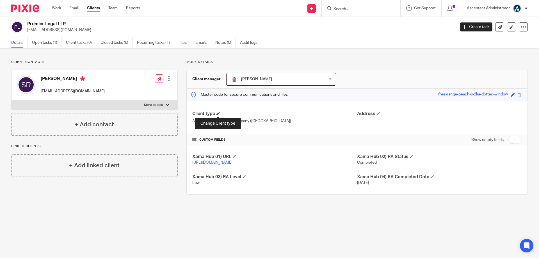
click at [218, 113] on span at bounding box center [218, 113] width 3 height 3
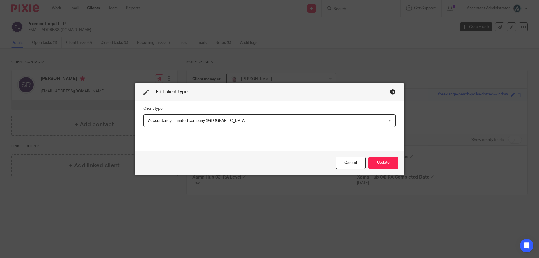
click at [246, 119] on span "Accountancy - Limited company ([GEOGRAPHIC_DATA])" at bounding box center [247, 121] width 198 height 12
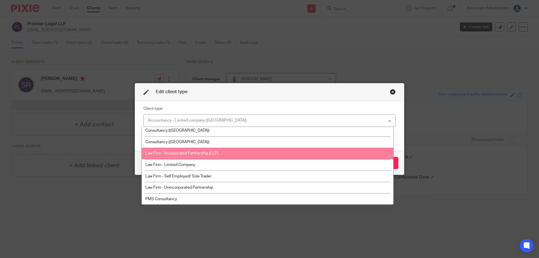
scroll to position [139, 0]
click at [236, 154] on li "Law Firm - Incorporated Partnership (LLP)" at bounding box center [268, 153] width 252 height 12
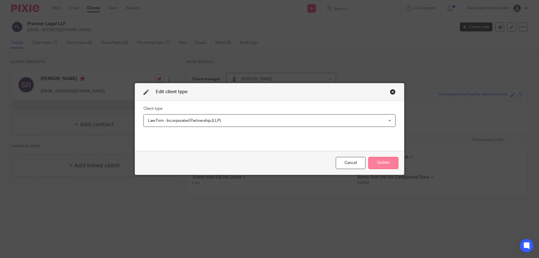
click at [372, 160] on button "Update" at bounding box center [383, 163] width 30 height 12
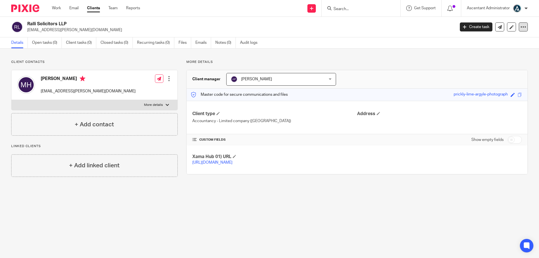
click at [521, 28] on icon at bounding box center [524, 27] width 6 height 6
click at [476, 64] on button "Archive client" at bounding box center [488, 65] width 62 height 7
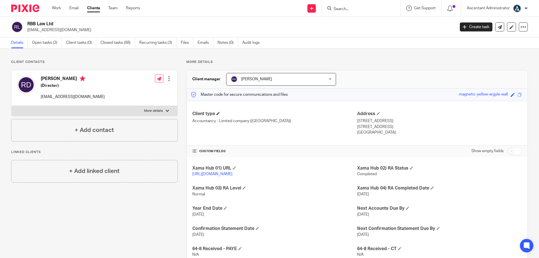
click at [218, 111] on h4 "Client type" at bounding box center [274, 114] width 165 height 6
click at [218, 115] on span at bounding box center [218, 113] width 3 height 3
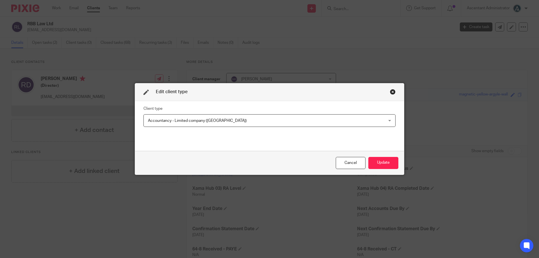
click at [225, 118] on span "Accountancy - Limited company ([GEOGRAPHIC_DATA])" at bounding box center [247, 121] width 198 height 12
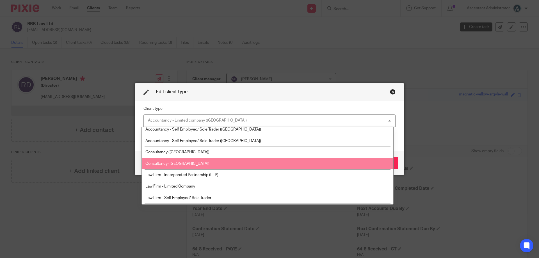
scroll to position [139, 0]
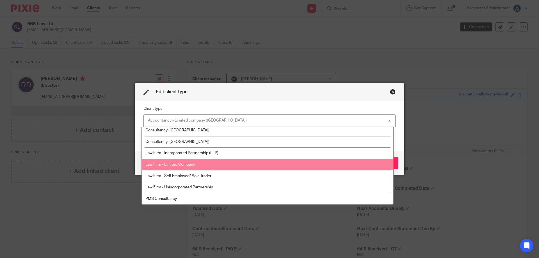
click at [238, 160] on ul "Accountancy - Charity (Derby) Accountancy - Charity (Ripley) Accountancy - Dire…" at bounding box center [268, 166] width 252 height 78
click at [239, 169] on li "Law Firm - Limited Company" at bounding box center [268, 165] width 252 height 12
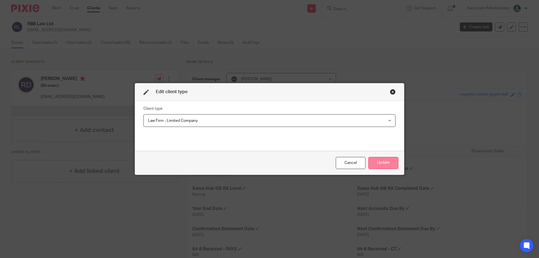
click at [390, 161] on button "Update" at bounding box center [383, 163] width 30 height 12
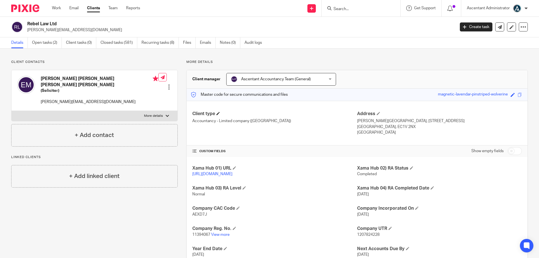
click at [221, 112] on h4 "Client type" at bounding box center [274, 114] width 165 height 6
click at [218, 114] on span at bounding box center [218, 113] width 3 height 3
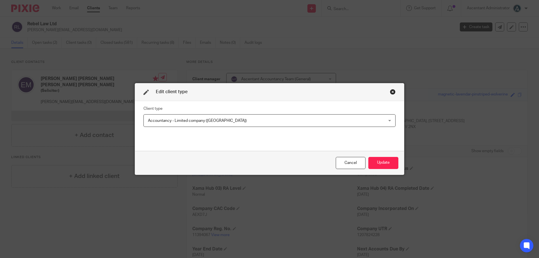
click at [233, 125] on span "Accountancy - Limited company ([GEOGRAPHIC_DATA])" at bounding box center [247, 121] width 198 height 12
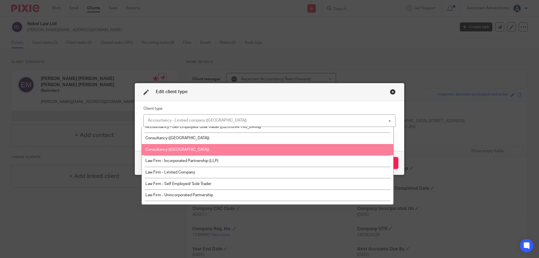
scroll to position [139, 0]
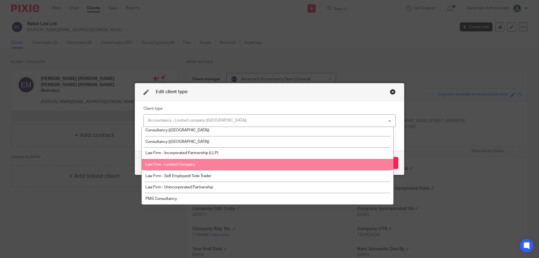
click at [226, 163] on li "Law Firm - Limited Company" at bounding box center [268, 165] width 252 height 12
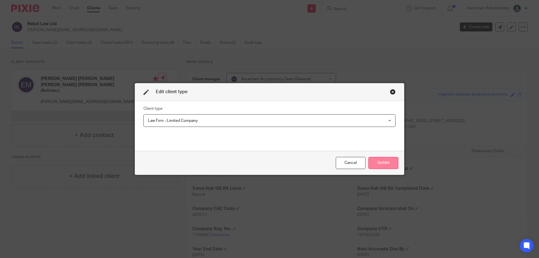
click at [376, 164] on button "Update" at bounding box center [383, 163] width 30 height 12
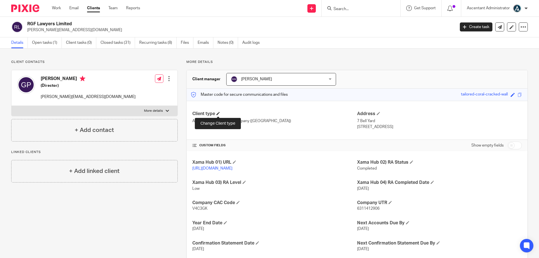
click at [218, 113] on span at bounding box center [218, 113] width 3 height 3
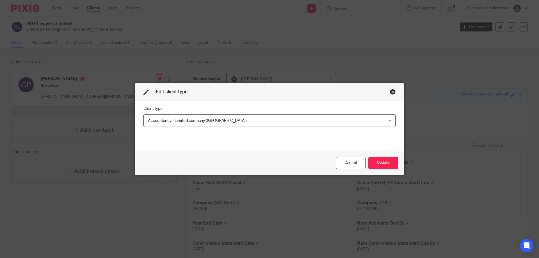
click at [227, 116] on span "Accountancy - Limited company ([GEOGRAPHIC_DATA])" at bounding box center [247, 121] width 198 height 12
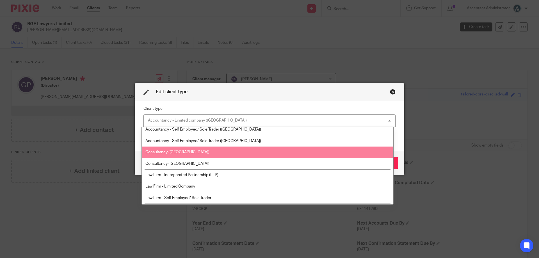
scroll to position [139, 0]
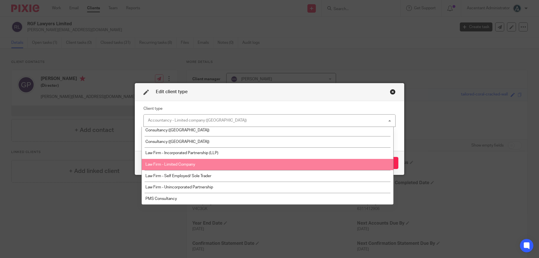
drag, startPoint x: 217, startPoint y: 158, endPoint x: 213, endPoint y: 163, distance: 6.7
click at [213, 163] on ul "Accountancy - Charity ([GEOGRAPHIC_DATA]) Accountancy - Charity ([GEOGRAPHIC_DA…" at bounding box center [268, 166] width 252 height 78
click at [213, 163] on li "Law Firm - Limited Company" at bounding box center [268, 165] width 252 height 12
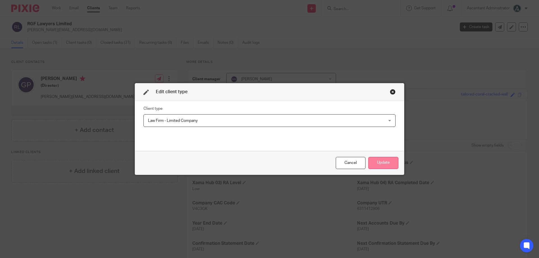
click at [377, 160] on button "Update" at bounding box center [383, 163] width 30 height 12
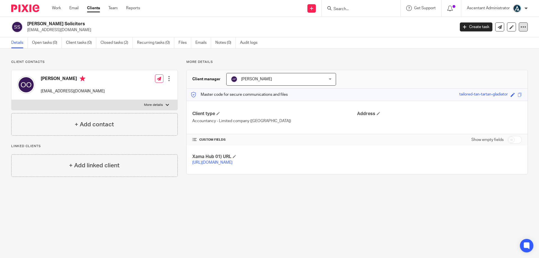
click at [521, 26] on icon at bounding box center [524, 27] width 6 height 6
click at [482, 63] on button "Archive client" at bounding box center [488, 65] width 62 height 7
click at [521, 29] on icon at bounding box center [524, 27] width 6 height 6
click at [485, 64] on button "Archive client" at bounding box center [488, 65] width 62 height 7
click at [521, 28] on icon at bounding box center [524, 27] width 6 height 6
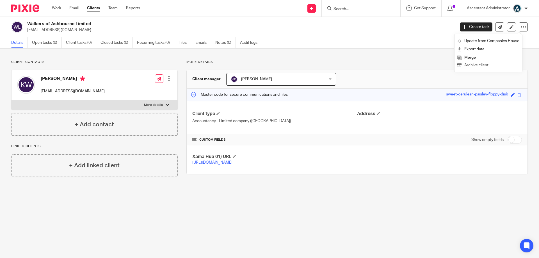
click at [486, 65] on button "Archive client" at bounding box center [488, 65] width 62 height 7
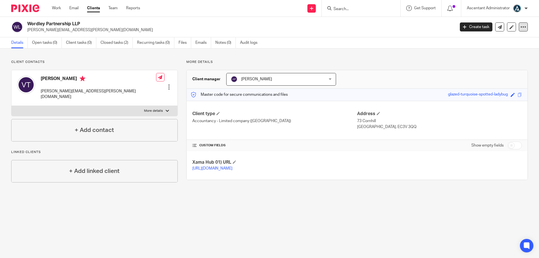
click at [521, 27] on icon at bounding box center [524, 27] width 6 height 6
click at [474, 65] on button "Archive client" at bounding box center [488, 65] width 62 height 7
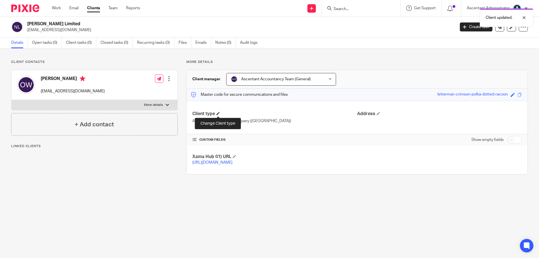
click at [220, 115] on span at bounding box center [218, 113] width 3 height 3
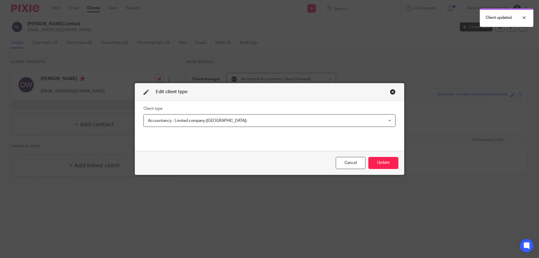
click at [232, 131] on div "Client type Accountancy - Limited company (Derby) Accountancy - Limited company…" at bounding box center [270, 125] width 252 height 41
click at [231, 124] on span "Accountancy - Limited company ([GEOGRAPHIC_DATA])" at bounding box center [247, 121] width 198 height 12
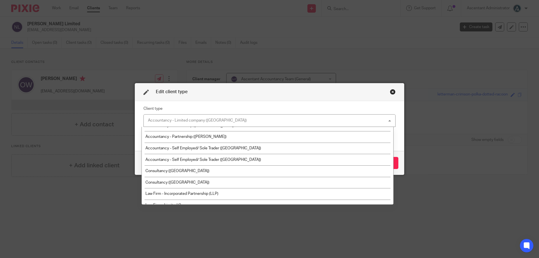
scroll to position [117, 0]
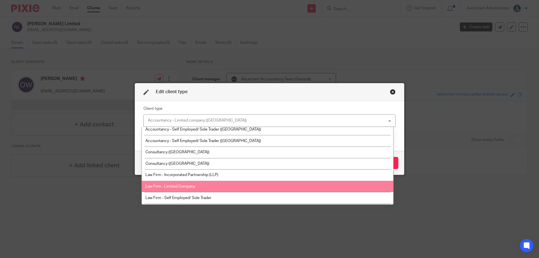
click at [232, 186] on li "Law Firm - Limited Company" at bounding box center [268, 187] width 252 height 12
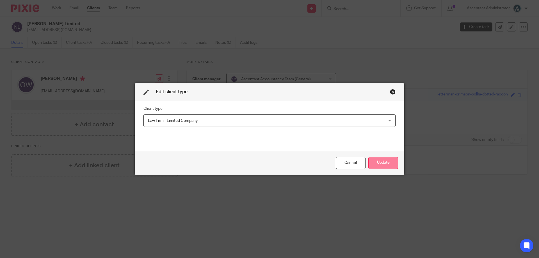
click at [376, 165] on button "Update" at bounding box center [383, 163] width 30 height 12
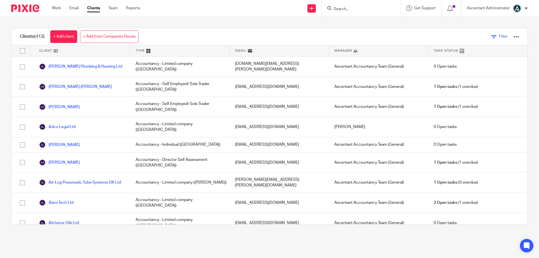
click at [499, 35] on span "Filter" at bounding box center [503, 37] width 9 height 4
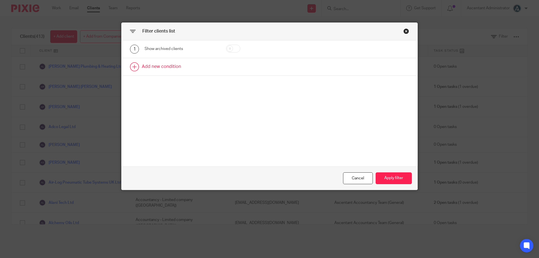
click at [156, 65] on link at bounding box center [270, 66] width 296 height 17
click at [207, 70] on div "Field" at bounding box center [181, 68] width 73 height 13
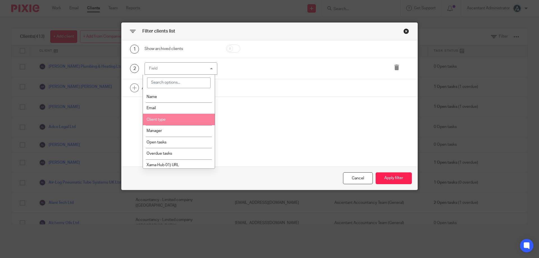
click at [177, 120] on li "Client type" at bounding box center [179, 120] width 72 height 12
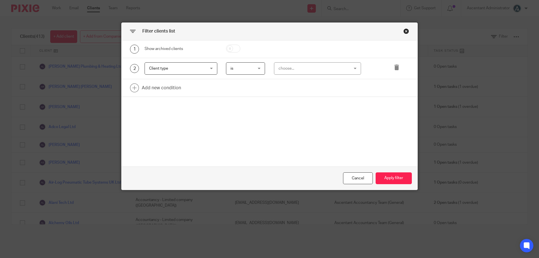
click at [288, 72] on div "choose..." at bounding box center [312, 69] width 66 height 12
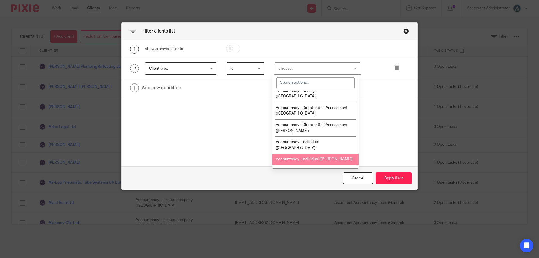
scroll to position [47, 0]
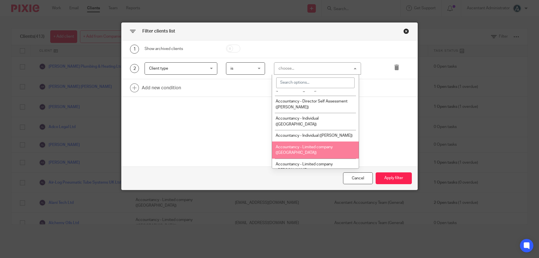
click at [319, 142] on li "Accountancy - Limited company ([GEOGRAPHIC_DATA])" at bounding box center [315, 150] width 87 height 17
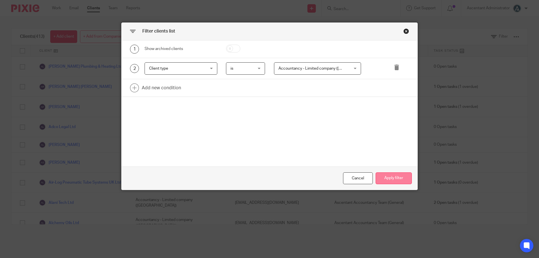
click at [394, 175] on button "Apply filter" at bounding box center [394, 178] width 36 height 12
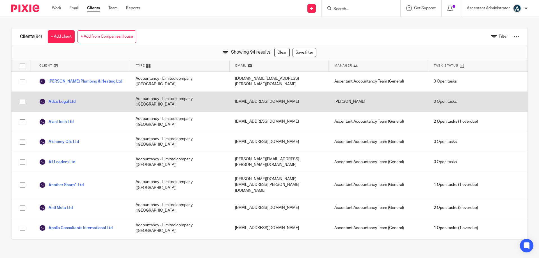
click at [67, 98] on link "Adco Legal Ltd" at bounding box center [57, 101] width 37 height 7
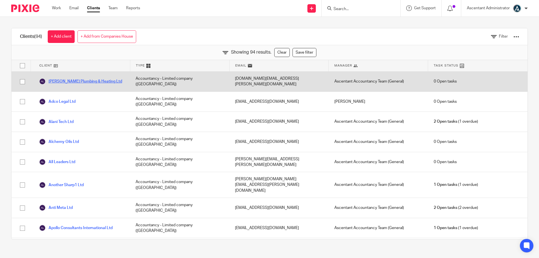
click at [72, 80] on link "Abbott’s Plumbing & Heating Ltd" at bounding box center [80, 81] width 83 height 7
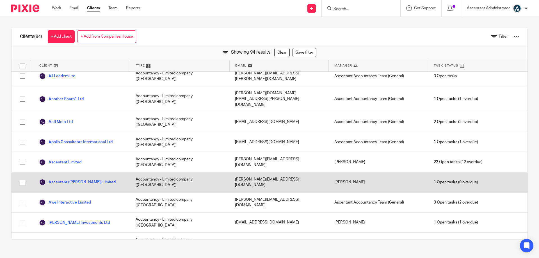
scroll to position [94, 0]
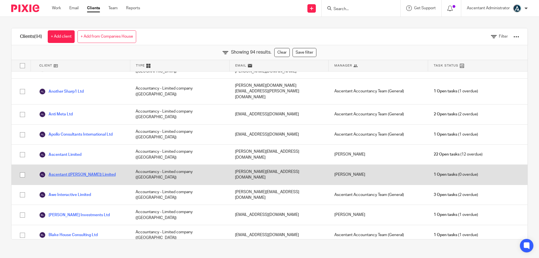
click at [78, 171] on link "Ascentant (Ripley) Limited" at bounding box center [77, 174] width 77 height 7
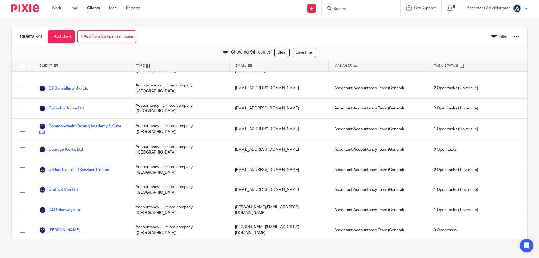
scroll to position [328, 0]
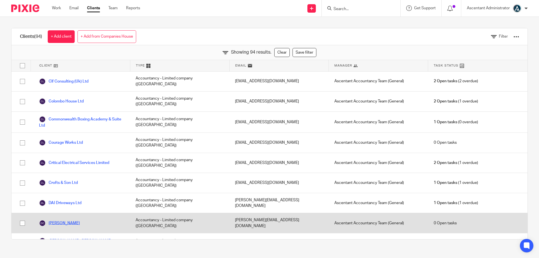
click at [67, 220] on link "Daniel Crofts" at bounding box center [59, 223] width 41 height 7
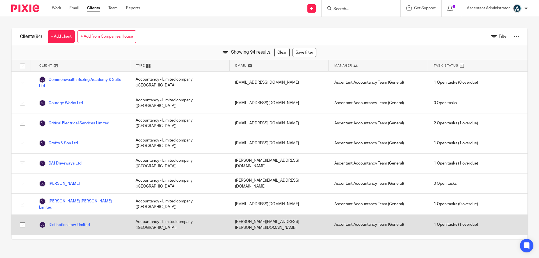
scroll to position [374, 0]
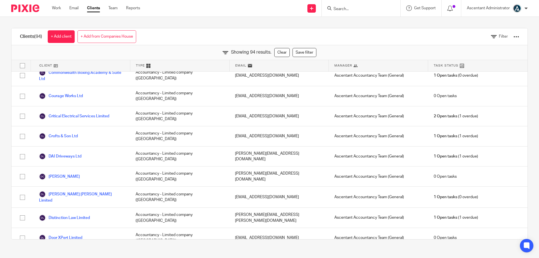
click at [78, 255] on link "Downie &amp; Gadban" at bounding box center [81, 258] width 85 height 7
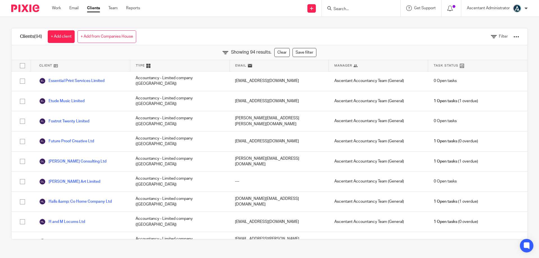
scroll to position [655, 0]
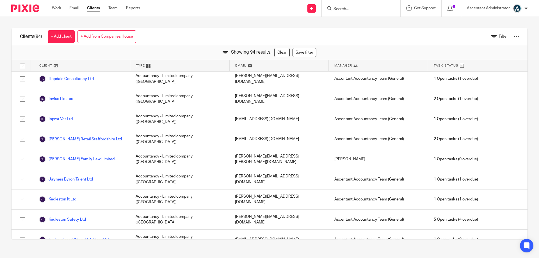
scroll to position [843, 0]
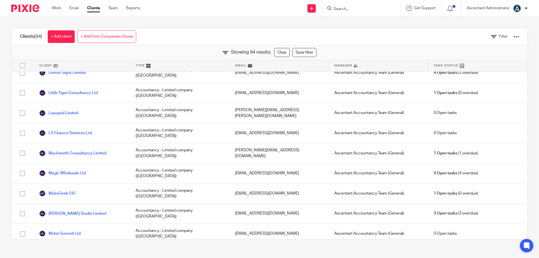
scroll to position [1030, 0]
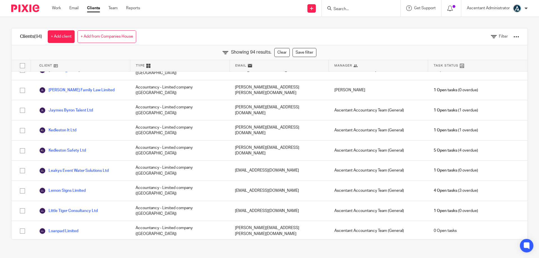
scroll to position [815, 0]
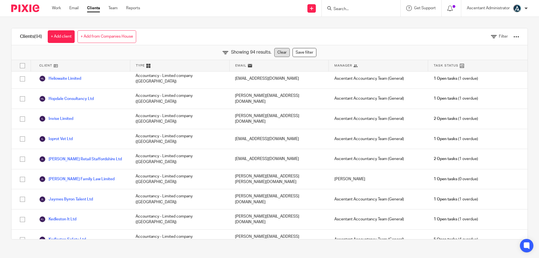
click at [281, 51] on link "Clear" at bounding box center [281, 52] width 15 height 9
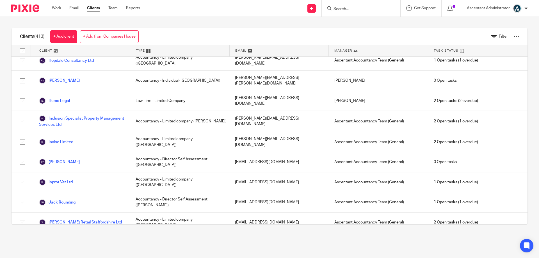
scroll to position [0, 0]
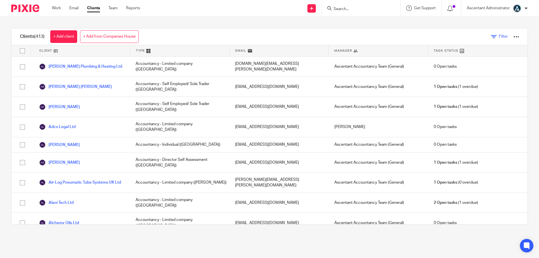
click at [491, 37] on link "Filter" at bounding box center [499, 37] width 17 height 6
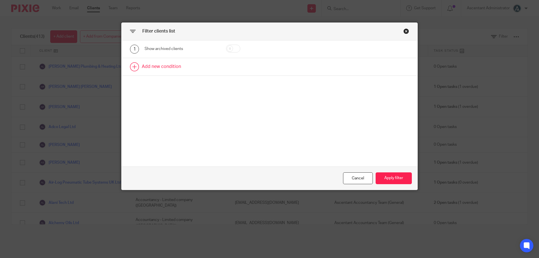
click at [146, 66] on link at bounding box center [270, 66] width 296 height 17
click at [176, 69] on div "Field" at bounding box center [176, 69] width 54 height 12
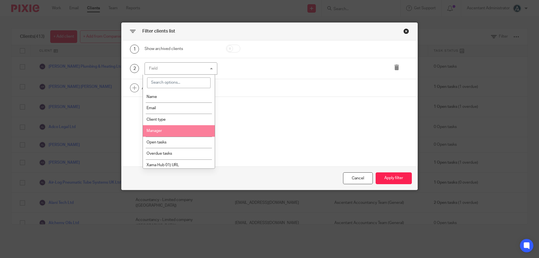
click at [175, 131] on li "Manager" at bounding box center [179, 131] width 72 height 12
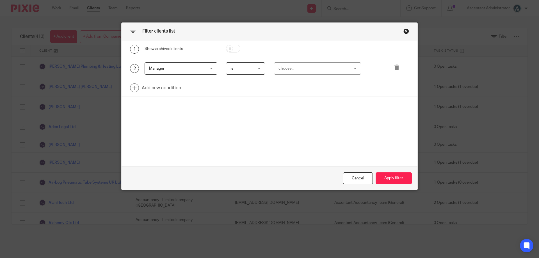
click at [298, 68] on div "choose..." at bounding box center [312, 69] width 66 height 12
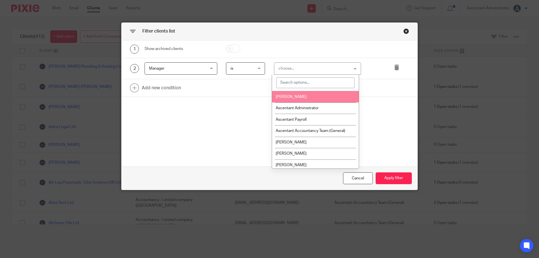
click at [299, 94] on li "[PERSON_NAME]" at bounding box center [315, 97] width 87 height 12
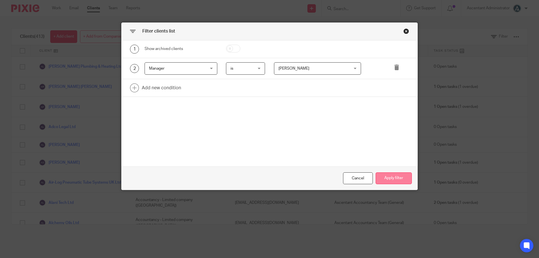
click at [397, 180] on button "Apply filter" at bounding box center [394, 178] width 36 height 12
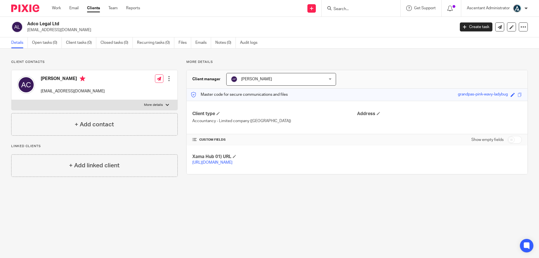
click at [280, 79] on span "[PERSON_NAME]" at bounding box center [273, 79] width 84 height 12
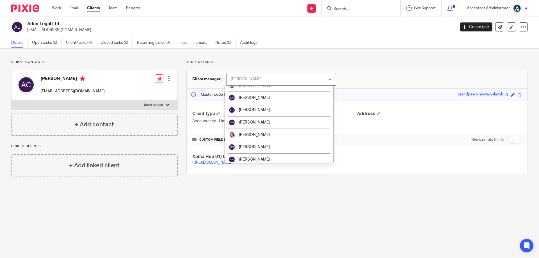
scroll to position [94, 0]
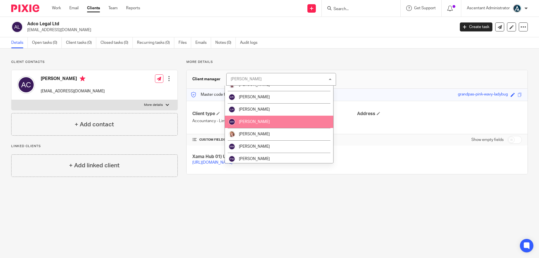
click at [270, 126] on li "[PERSON_NAME]" at bounding box center [279, 122] width 108 height 12
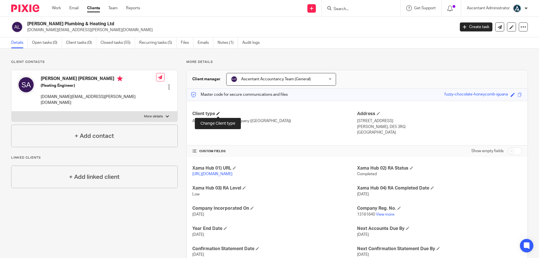
click at [219, 114] on span at bounding box center [218, 113] width 3 height 3
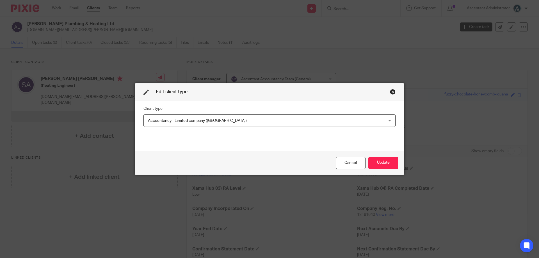
click at [235, 117] on span "Accountancy - Limited company ([GEOGRAPHIC_DATA])" at bounding box center [247, 121] width 198 height 12
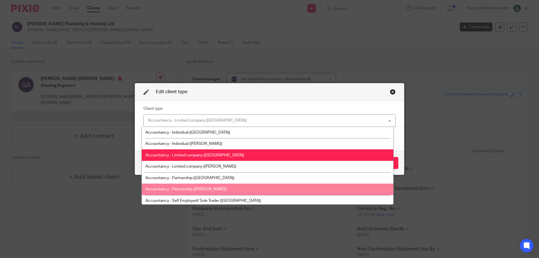
scroll to position [47, 0]
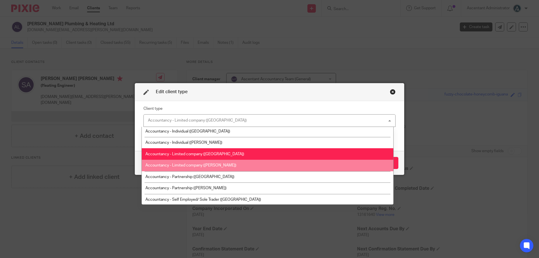
click at [226, 165] on li "Accountancy - Limited company ([PERSON_NAME])" at bounding box center [268, 166] width 252 height 12
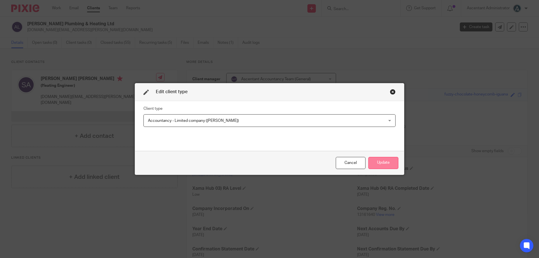
click at [375, 163] on button "Update" at bounding box center [383, 163] width 30 height 12
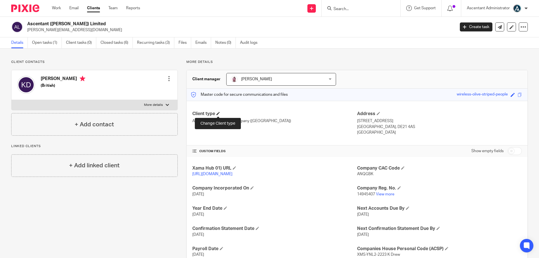
click at [219, 112] on span at bounding box center [218, 113] width 3 height 3
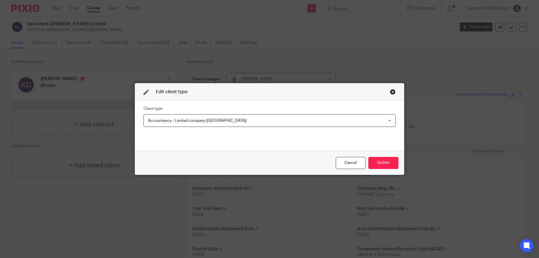
click at [232, 123] on span "Accountancy - Limited company ([GEOGRAPHIC_DATA])" at bounding box center [247, 121] width 198 height 12
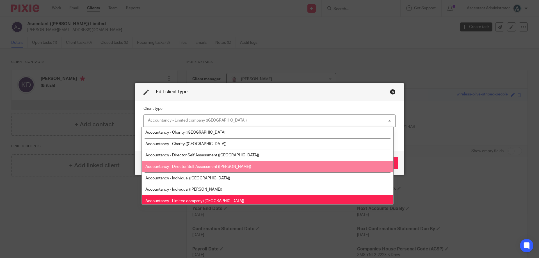
scroll to position [23, 0]
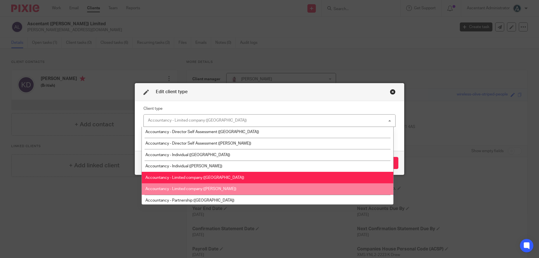
click at [235, 188] on li "Accountancy - Limited company (Ripley)" at bounding box center [268, 189] width 252 height 12
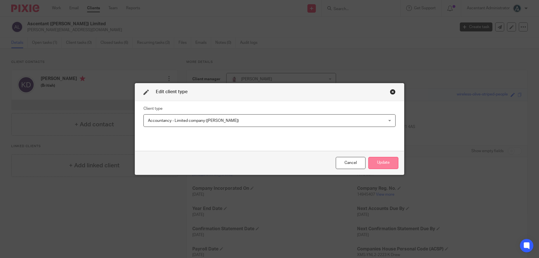
click at [383, 168] on button "Update" at bounding box center [383, 163] width 30 height 12
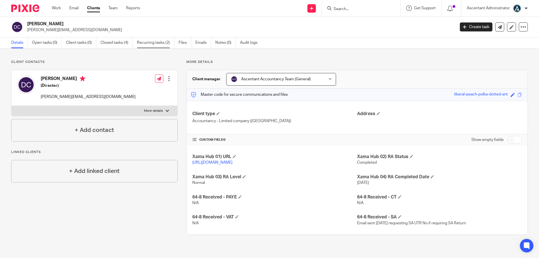
click at [163, 43] on link "Recurring tasks (2)" at bounding box center [155, 42] width 37 height 11
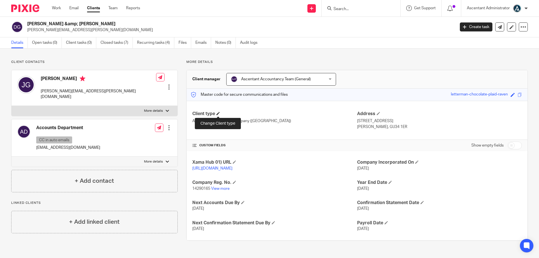
click at [217, 115] on span at bounding box center [218, 113] width 3 height 3
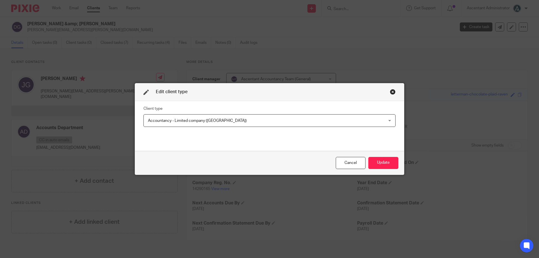
click at [213, 122] on span "Accountancy - Limited company ([GEOGRAPHIC_DATA])" at bounding box center [197, 121] width 99 height 4
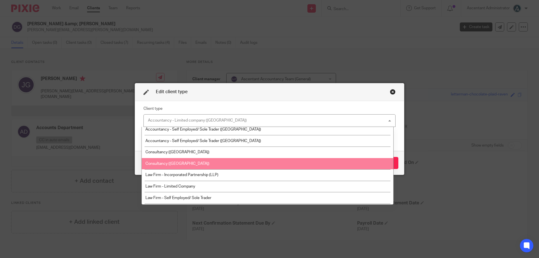
scroll to position [139, 0]
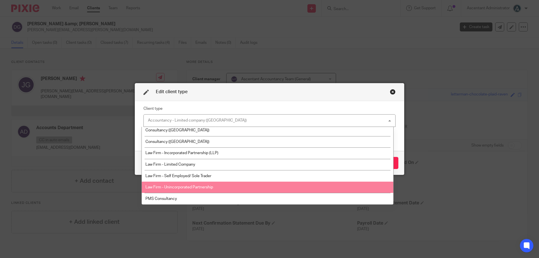
click at [234, 185] on li "Law Firm - Unincorporated Partnership" at bounding box center [268, 188] width 252 height 12
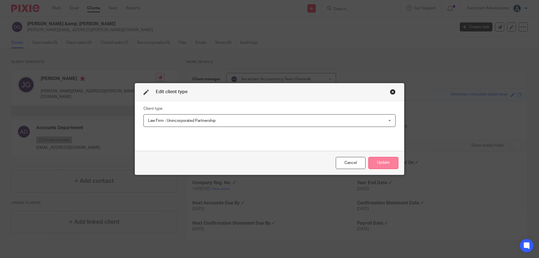
click at [383, 161] on button "Update" at bounding box center [383, 163] width 30 height 12
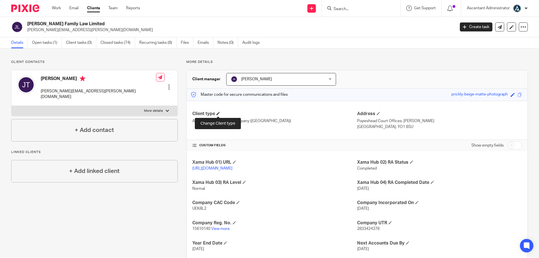
click at [219, 112] on span at bounding box center [218, 113] width 3 height 3
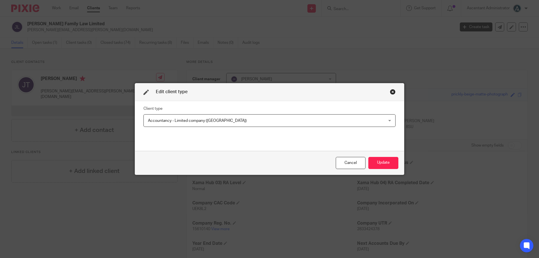
click at [255, 117] on span "Accountancy - Limited company ([GEOGRAPHIC_DATA])" at bounding box center [247, 121] width 198 height 12
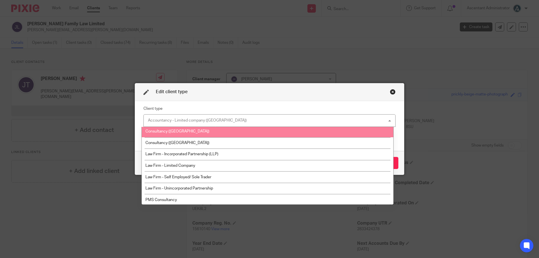
scroll to position [139, 0]
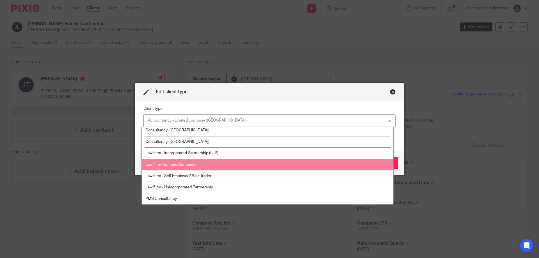
click at [226, 162] on li "Law Firm - Limited Company" at bounding box center [268, 165] width 252 height 12
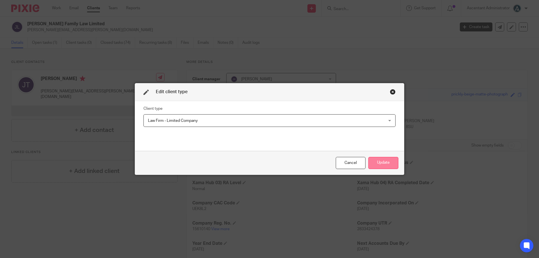
click at [374, 162] on button "Update" at bounding box center [383, 163] width 30 height 12
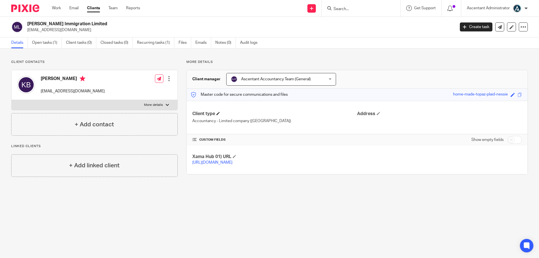
click at [216, 113] on h4 "Client type" at bounding box center [274, 114] width 165 height 6
click at [218, 113] on span at bounding box center [218, 113] width 3 height 3
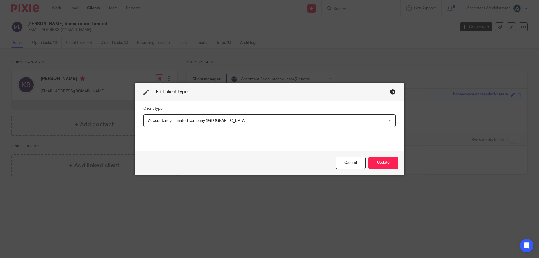
click at [224, 120] on span "Accountancy - Limited company ([GEOGRAPHIC_DATA])" at bounding box center [247, 121] width 198 height 12
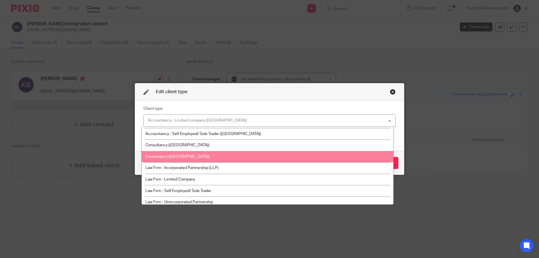
scroll to position [139, 0]
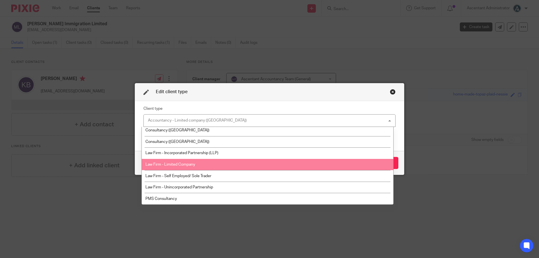
click at [214, 164] on li "Law Firm - Limited Company" at bounding box center [268, 165] width 252 height 12
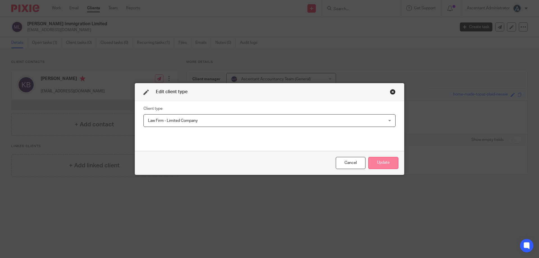
click at [377, 163] on button "Update" at bounding box center [383, 163] width 30 height 12
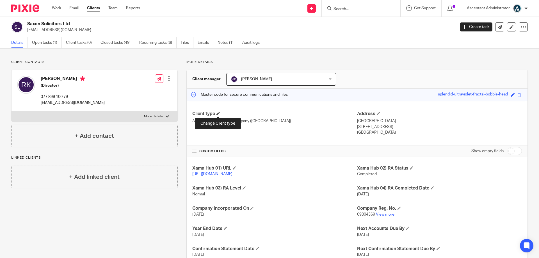
click at [218, 113] on span at bounding box center [218, 113] width 3 height 3
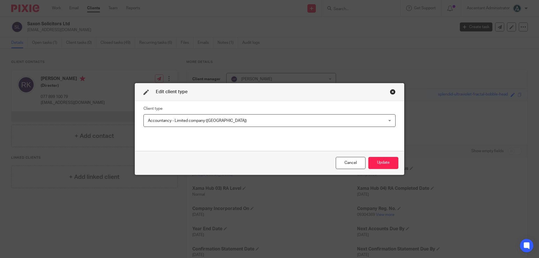
click at [225, 120] on span "Accountancy - Limited company ([GEOGRAPHIC_DATA])" at bounding box center [247, 121] width 198 height 12
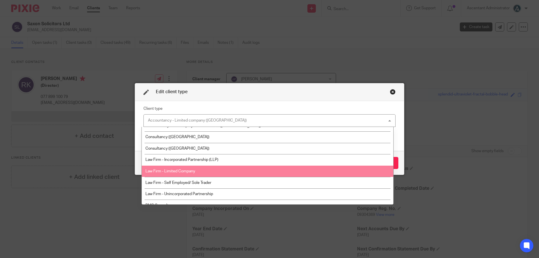
scroll to position [139, 0]
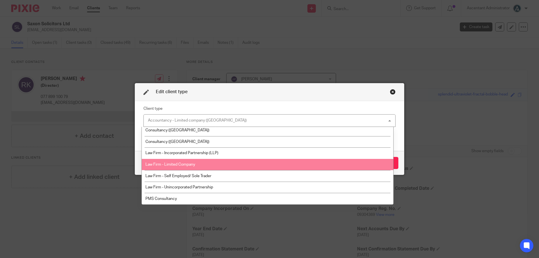
click at [216, 164] on li "Law Firm - Limited Company" at bounding box center [268, 165] width 252 height 12
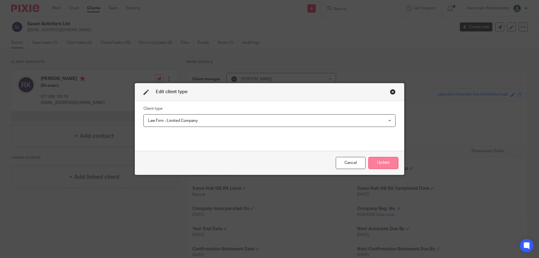
click at [375, 160] on button "Update" at bounding box center [383, 163] width 30 height 12
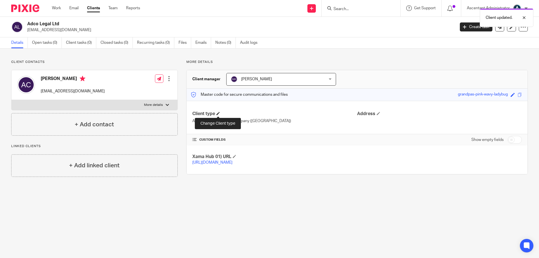
click at [218, 112] on span at bounding box center [218, 113] width 3 height 3
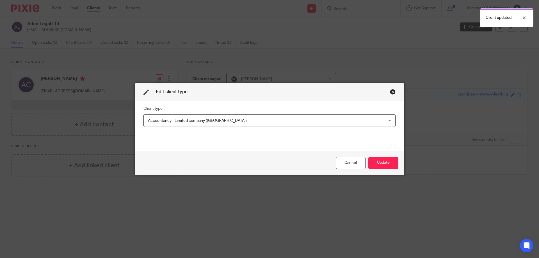
click at [231, 123] on span "Accountancy - Limited company (Derby)" at bounding box center [247, 121] width 198 height 12
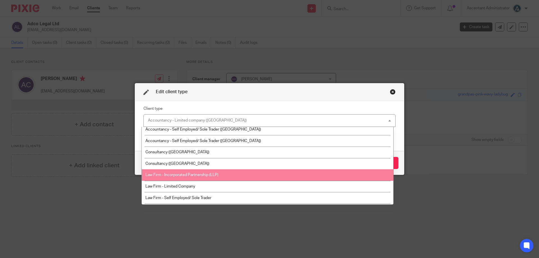
scroll to position [139, 0]
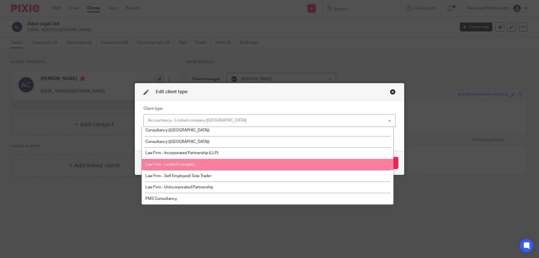
click at [218, 163] on li "Law Firm - Limited Company" at bounding box center [268, 165] width 252 height 12
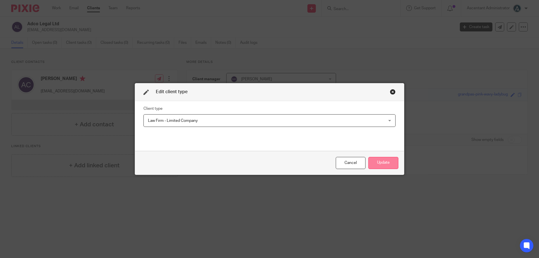
click at [369, 162] on button "Update" at bounding box center [383, 163] width 30 height 12
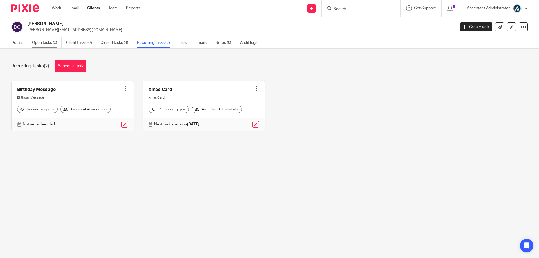
click at [48, 44] on link "Open tasks (0)" at bounding box center [47, 42] width 30 height 11
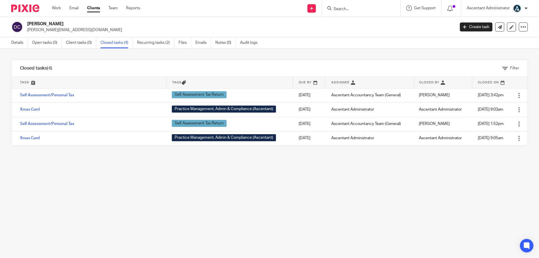
click at [14, 40] on link "Details" at bounding box center [19, 42] width 17 height 11
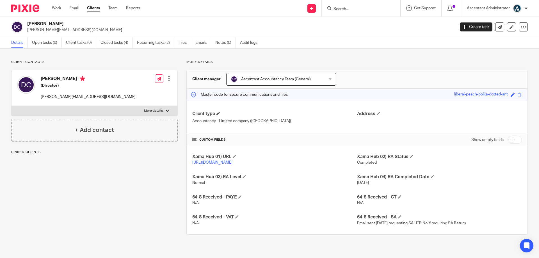
click at [220, 114] on h4 "Client type" at bounding box center [274, 114] width 165 height 6
click at [219, 114] on span at bounding box center [218, 113] width 3 height 3
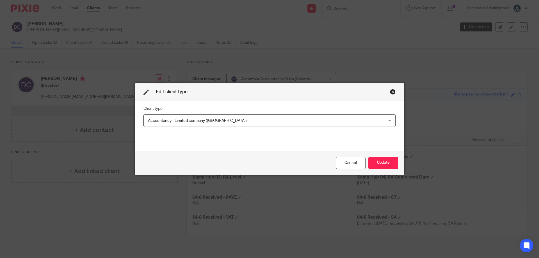
click at [231, 125] on span "Accountancy - Limited company ([GEOGRAPHIC_DATA])" at bounding box center [247, 121] width 198 height 12
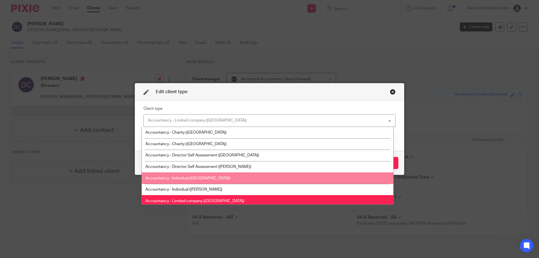
click at [229, 178] on li "Accountancy - Individual ([GEOGRAPHIC_DATA])" at bounding box center [268, 178] width 252 height 12
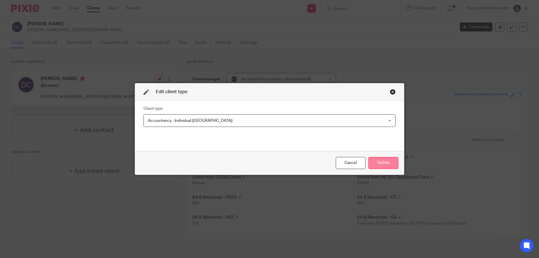
click at [382, 158] on button "Update" at bounding box center [383, 163] width 30 height 12
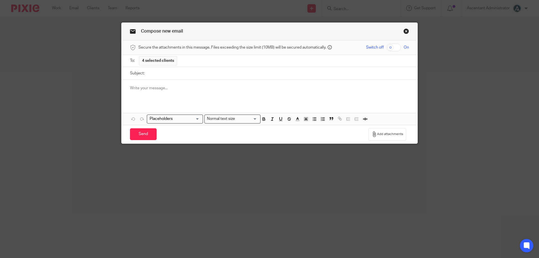
click at [192, 60] on div "To: 4 selected clients" at bounding box center [269, 61] width 279 height 12
click at [405, 31] on link "Close this dialog window" at bounding box center [407, 32] width 6 height 8
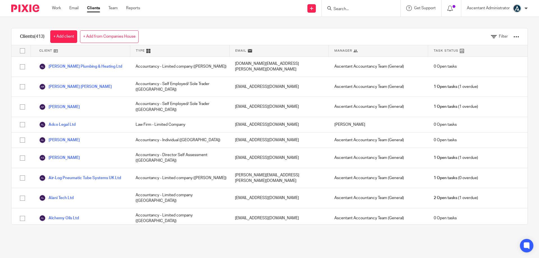
click at [340, 52] on span "Manager" at bounding box center [343, 50] width 18 height 5
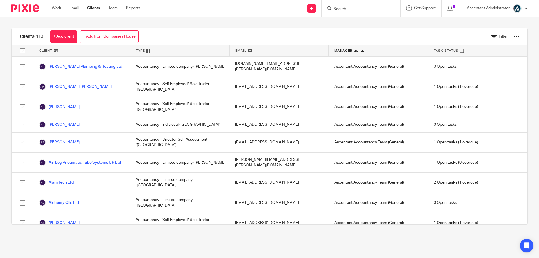
click at [344, 11] on input "Search" at bounding box center [358, 9] width 51 height 5
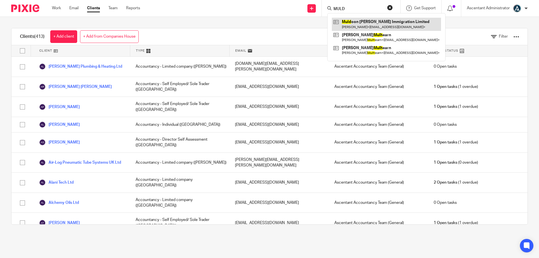
type input "MULD"
click at [369, 20] on link at bounding box center [386, 24] width 109 height 13
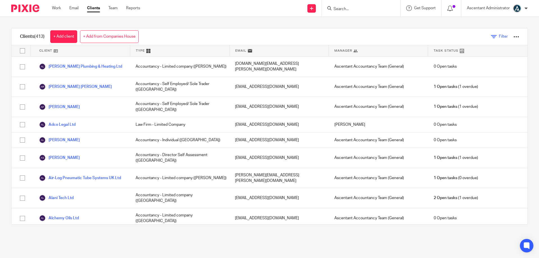
click at [499, 37] on span "Filter" at bounding box center [503, 37] width 9 height 4
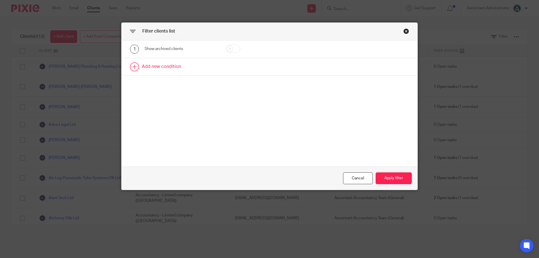
click at [168, 65] on link at bounding box center [270, 66] width 296 height 17
click at [190, 69] on div "Field" at bounding box center [176, 69] width 54 height 12
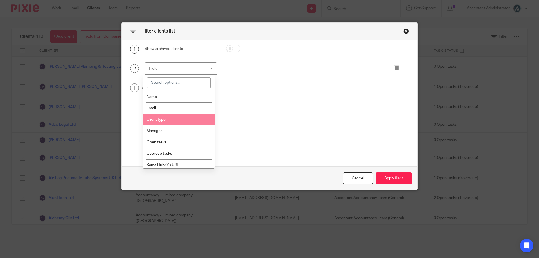
click at [182, 120] on li "Client type" at bounding box center [179, 120] width 72 height 12
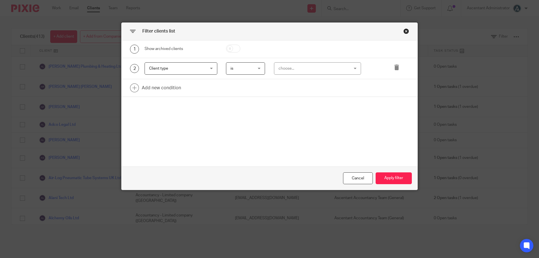
click at [253, 70] on span "is" at bounding box center [245, 69] width 28 height 12
click at [287, 70] on div "choose..." at bounding box center [312, 69] width 66 height 12
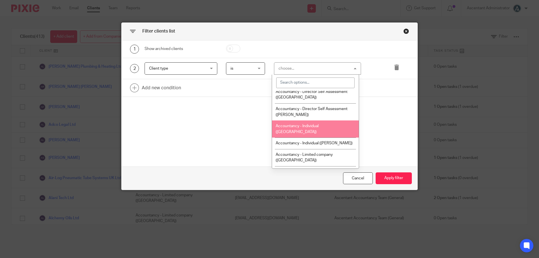
scroll to position [47, 0]
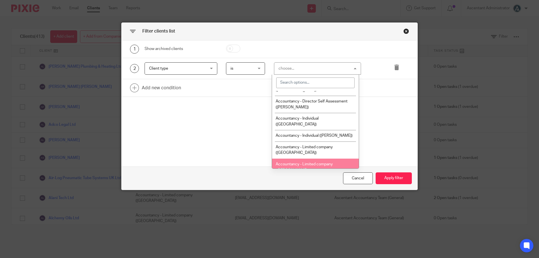
click at [315, 162] on span "Accountancy - Limited company ([PERSON_NAME])" at bounding box center [304, 167] width 57 height 10
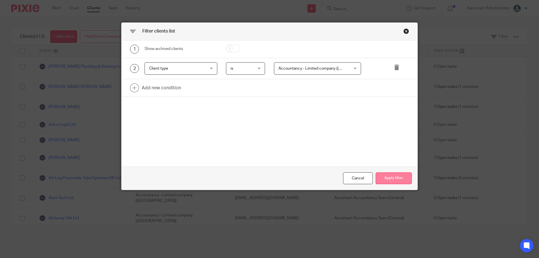
click at [402, 183] on button "Apply filter" at bounding box center [394, 178] width 36 height 12
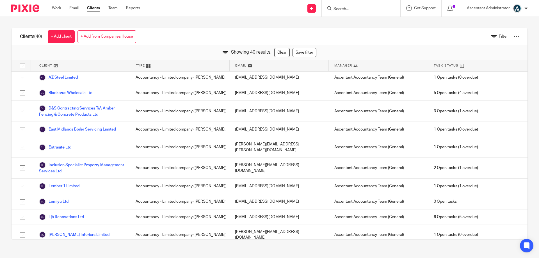
scroll to position [0, 0]
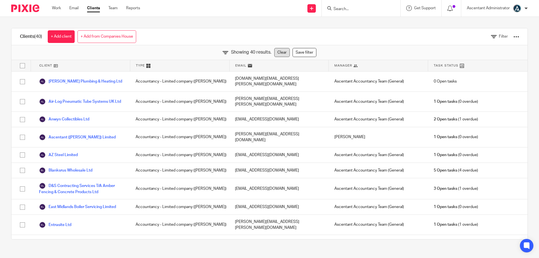
click at [274, 52] on link "Clear" at bounding box center [281, 52] width 15 height 9
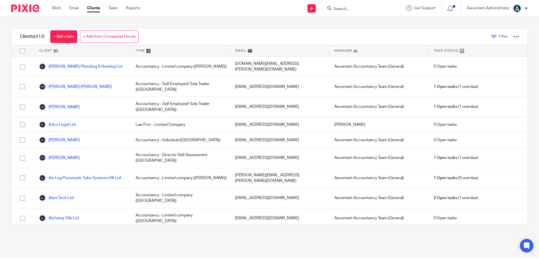
click at [499, 37] on span "Filter" at bounding box center [503, 37] width 9 height 4
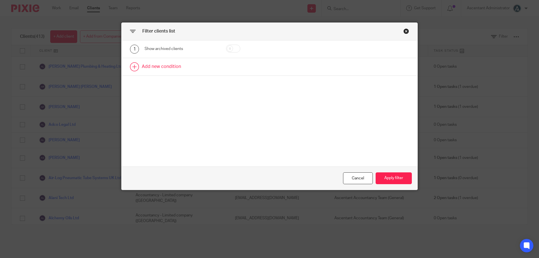
click at [156, 68] on link at bounding box center [270, 66] width 296 height 17
click at [208, 70] on div "Field" at bounding box center [181, 68] width 73 height 13
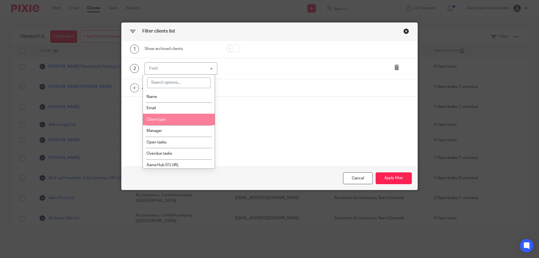
click at [176, 120] on li "Client type" at bounding box center [179, 120] width 72 height 12
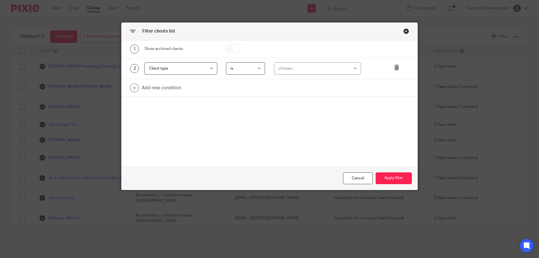
click at [257, 65] on div "is is" at bounding box center [245, 68] width 39 height 13
click at [256, 69] on div "is is" at bounding box center [245, 68] width 39 height 13
click at [284, 68] on div "choose..." at bounding box center [312, 69] width 66 height 12
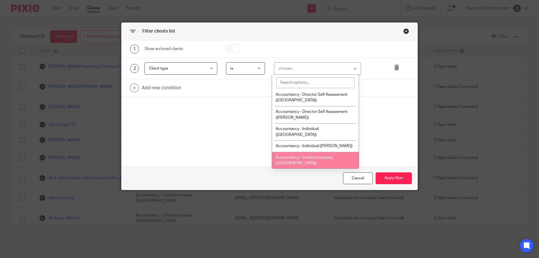
scroll to position [47, 0]
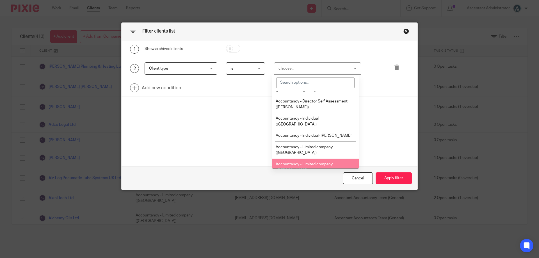
click at [304, 162] on span "Accountancy - Limited company ([PERSON_NAME])" at bounding box center [304, 167] width 57 height 10
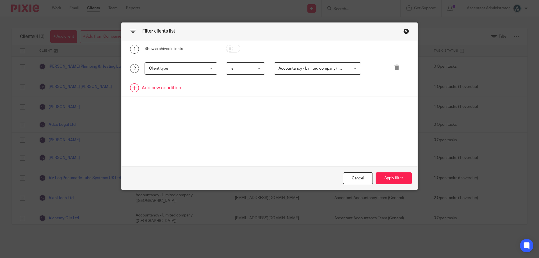
click at [173, 92] on link at bounding box center [270, 87] width 296 height 17
click at [182, 91] on div "Field" at bounding box center [176, 90] width 54 height 12
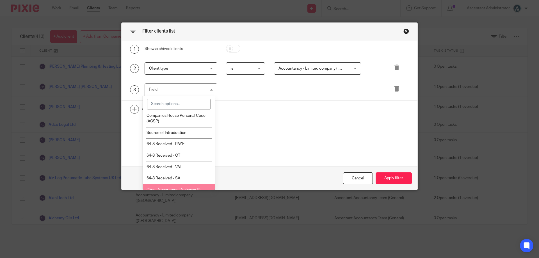
scroll to position [258, 0]
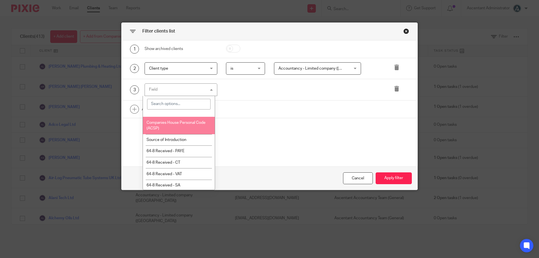
click at [177, 129] on span "Companies House Personal Code (ACSP)" at bounding box center [176, 126] width 59 height 10
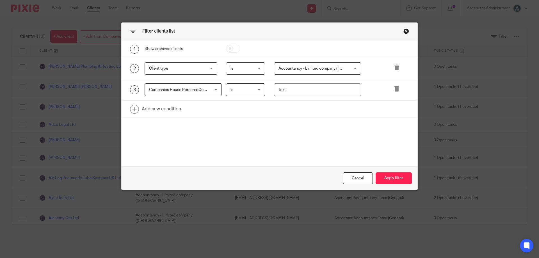
click at [236, 87] on span "is" at bounding box center [245, 90] width 28 height 12
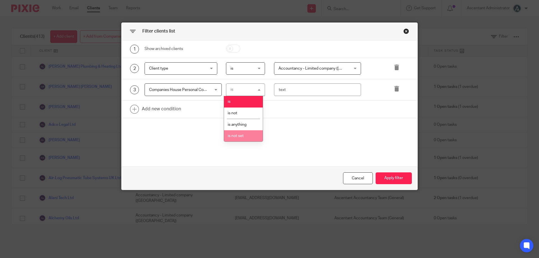
click at [247, 133] on li "is not set" at bounding box center [243, 136] width 39 height 12
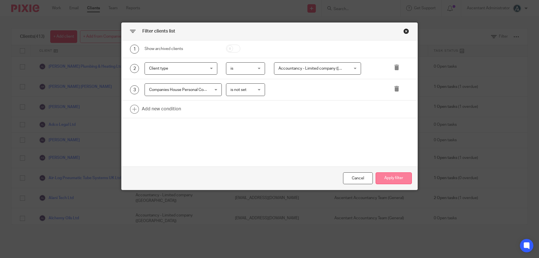
click at [388, 174] on button "Apply filter" at bounding box center [394, 178] width 36 height 12
click at [390, 178] on button "Apply filter" at bounding box center [394, 178] width 36 height 12
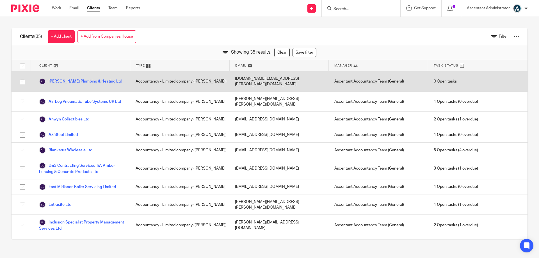
click at [20, 78] on input "checkbox" at bounding box center [22, 81] width 11 height 11
checkbox input "true"
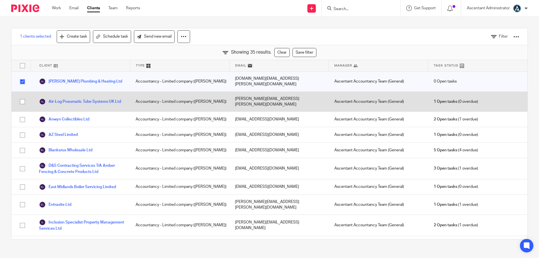
click at [22, 97] on input "checkbox" at bounding box center [22, 101] width 11 height 11
checkbox input "true"
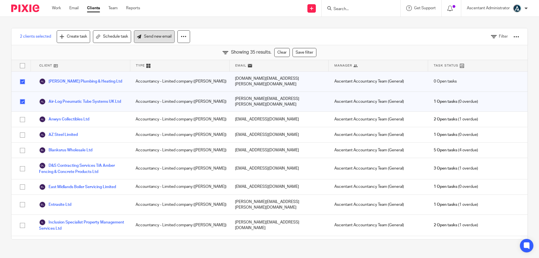
click at [149, 38] on link "Send new email" at bounding box center [154, 36] width 41 height 13
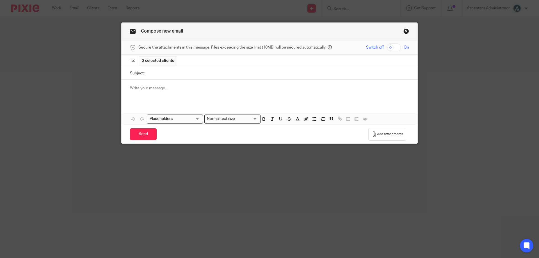
click at [179, 60] on div "To: 2 selected clients" at bounding box center [269, 61] width 279 height 12
click at [151, 60] on span "2 selected clients" at bounding box center [158, 61] width 32 height 6
click at [152, 75] on input "Subject:" at bounding box center [278, 73] width 262 height 13
click at [152, 60] on span "2 selected clients" at bounding box center [158, 61] width 32 height 6
click at [191, 58] on div "To: 2 selected clients" at bounding box center [269, 61] width 279 height 12
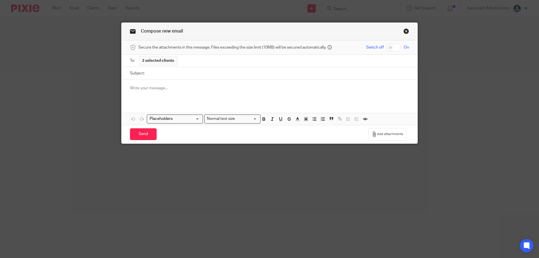
click at [189, 66] on div "To: 2 selected clients" at bounding box center [269, 61] width 279 height 12
click at [406, 32] on link "Close this dialog window" at bounding box center [407, 32] width 6 height 8
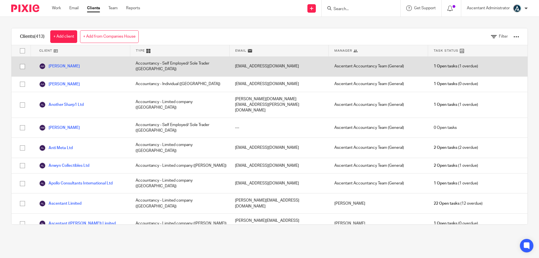
scroll to position [374, 0]
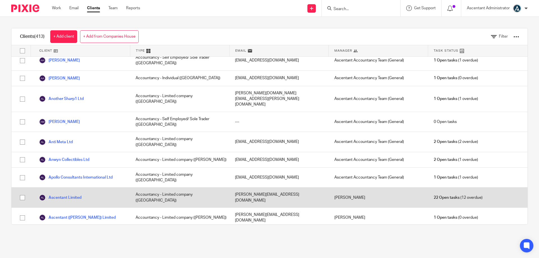
click at [22, 192] on input "checkbox" at bounding box center [22, 197] width 11 height 11
checkbox input "true"
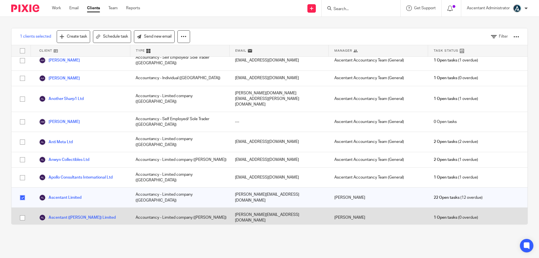
click at [23, 213] on input "checkbox" at bounding box center [22, 218] width 11 height 11
checkbox input "true"
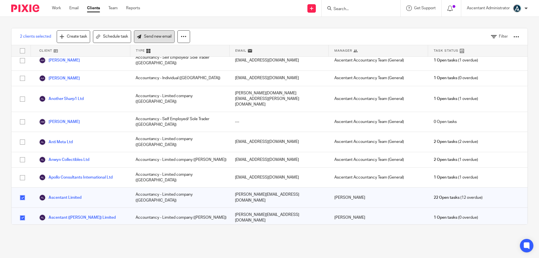
click at [152, 36] on link "Send new email" at bounding box center [154, 36] width 41 height 13
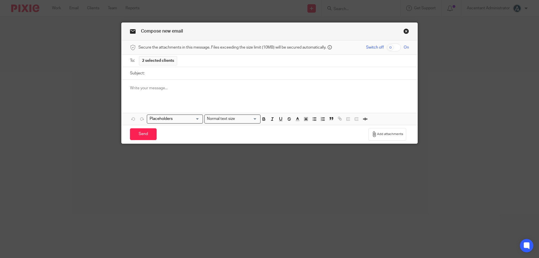
click at [161, 74] on input "Subject:" at bounding box center [278, 73] width 262 height 13
type input "acs"
type input "ACSP"
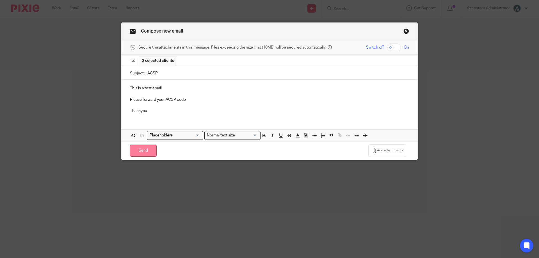
click at [145, 151] on input "Send" at bounding box center [143, 151] width 27 height 12
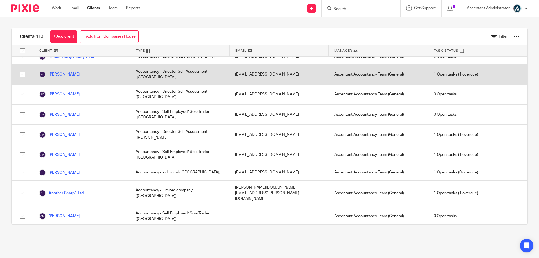
scroll to position [281, 0]
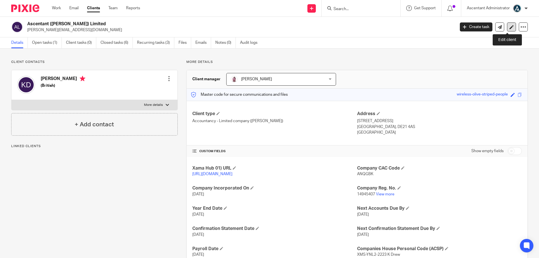
click at [507, 27] on link at bounding box center [511, 26] width 9 height 9
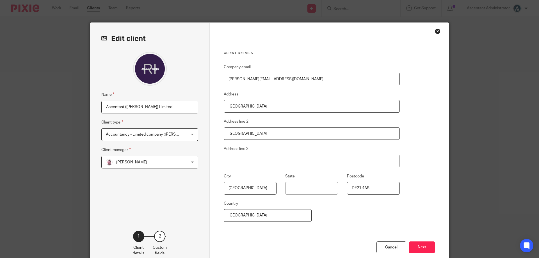
click at [271, 81] on input "[PERSON_NAME][EMAIL_ADDRESS][DOMAIN_NAME]" at bounding box center [312, 79] width 176 height 13
type input "[EMAIL_ADDRESS][DOMAIN_NAME]"
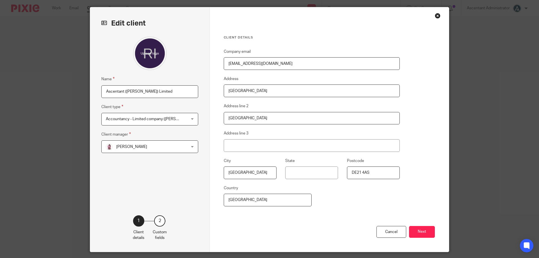
scroll to position [32, 0]
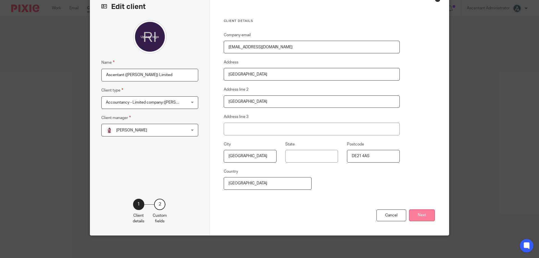
click at [425, 221] on button "Next" at bounding box center [422, 216] width 26 height 12
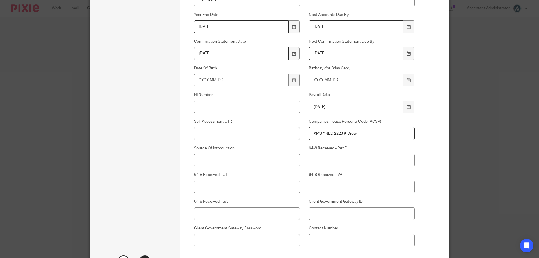
scroll to position [230, 0]
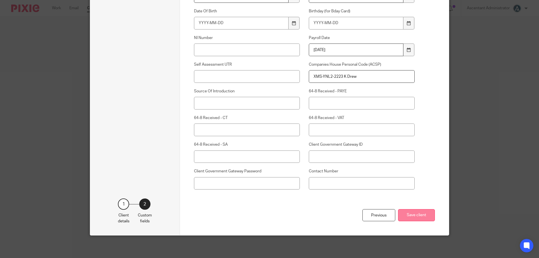
click at [413, 217] on button "Save client" at bounding box center [416, 215] width 37 height 12
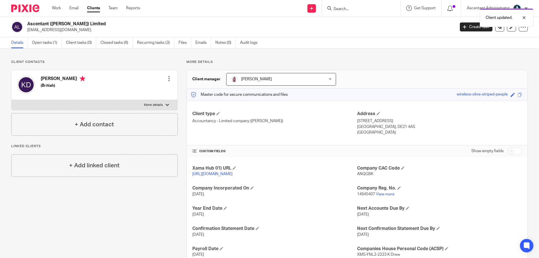
click at [97, 9] on link "Clients" at bounding box center [93, 8] width 13 height 6
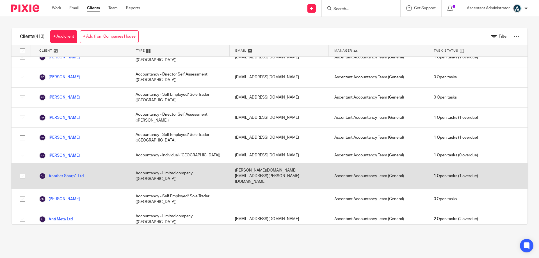
scroll to position [328, 0]
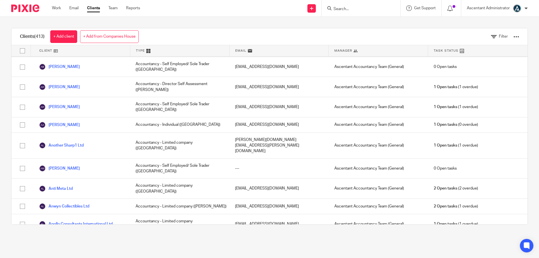
click at [24, 234] on div at bounding box center [21, 244] width 19 height 20
click at [21, 239] on input "checkbox" at bounding box center [22, 244] width 11 height 11
checkbox input "true"
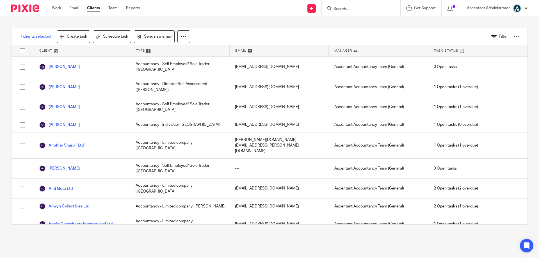
click at [24, 257] on input "checkbox" at bounding box center [22, 262] width 11 height 11
checkbox input "true"
click at [158, 36] on link "Send new email" at bounding box center [154, 36] width 41 height 13
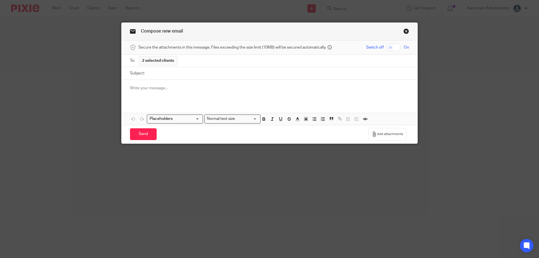
click at [161, 76] on input "Subject:" at bounding box center [278, 73] width 262 height 13
type input "Test ACSP"
click at [157, 99] on div at bounding box center [270, 91] width 296 height 22
click at [149, 136] on input "Send" at bounding box center [143, 134] width 27 height 12
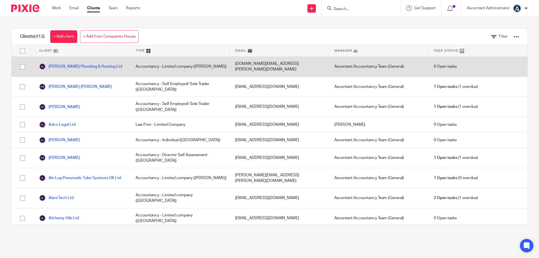
click at [23, 66] on input "checkbox" at bounding box center [22, 67] width 11 height 11
checkbox input "true"
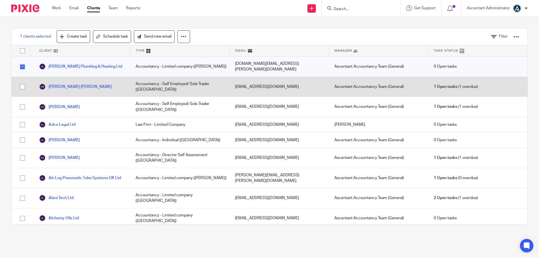
click at [25, 81] on input "checkbox" at bounding box center [22, 86] width 11 height 11
checkbox input "true"
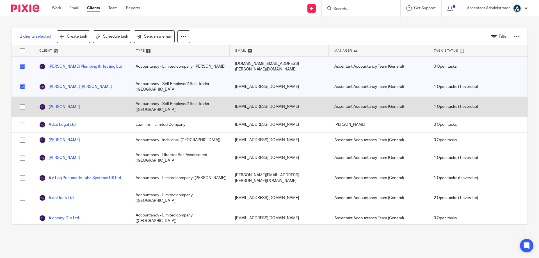
click at [23, 102] on input "checkbox" at bounding box center [22, 107] width 11 height 11
checkbox input "true"
